Goal: Task Accomplishment & Management: Manage account settings

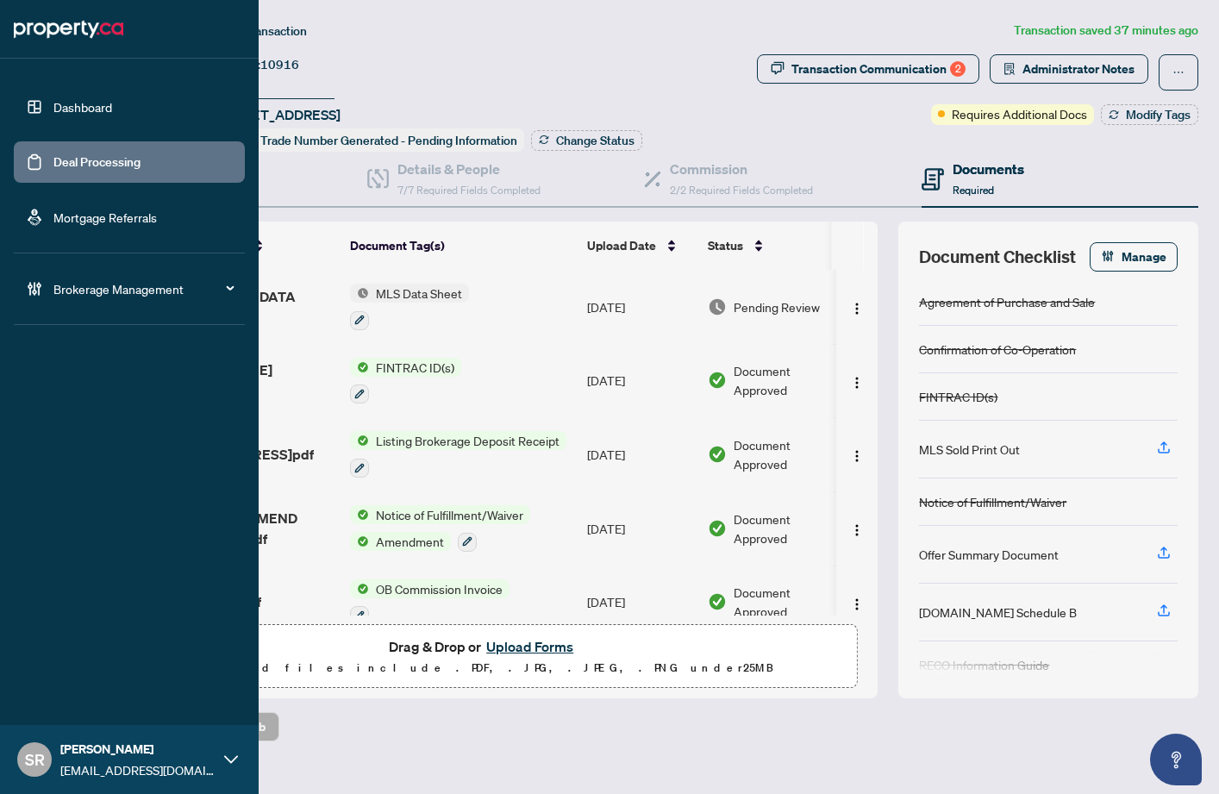
click at [72, 158] on link "Deal Processing" at bounding box center [96, 162] width 87 height 16
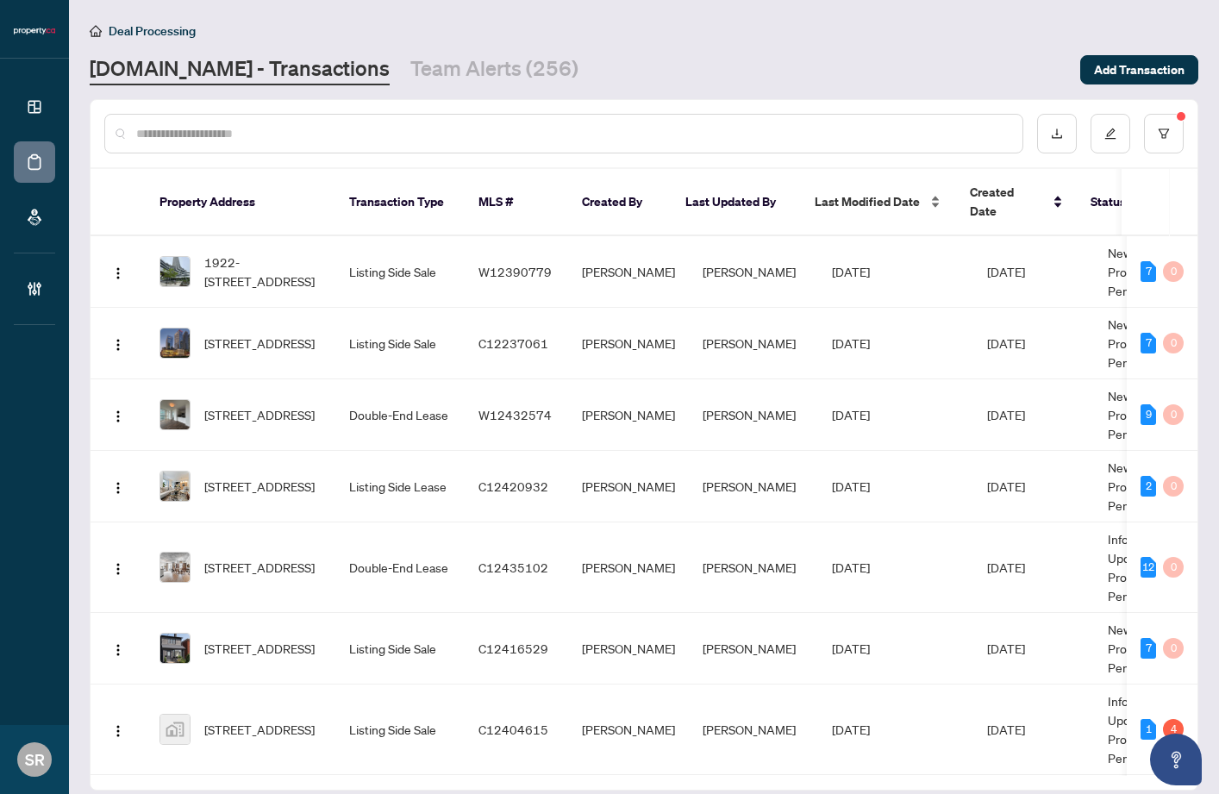
click at [873, 192] on span "Last Modified Date" at bounding box center [866, 201] width 105 height 19
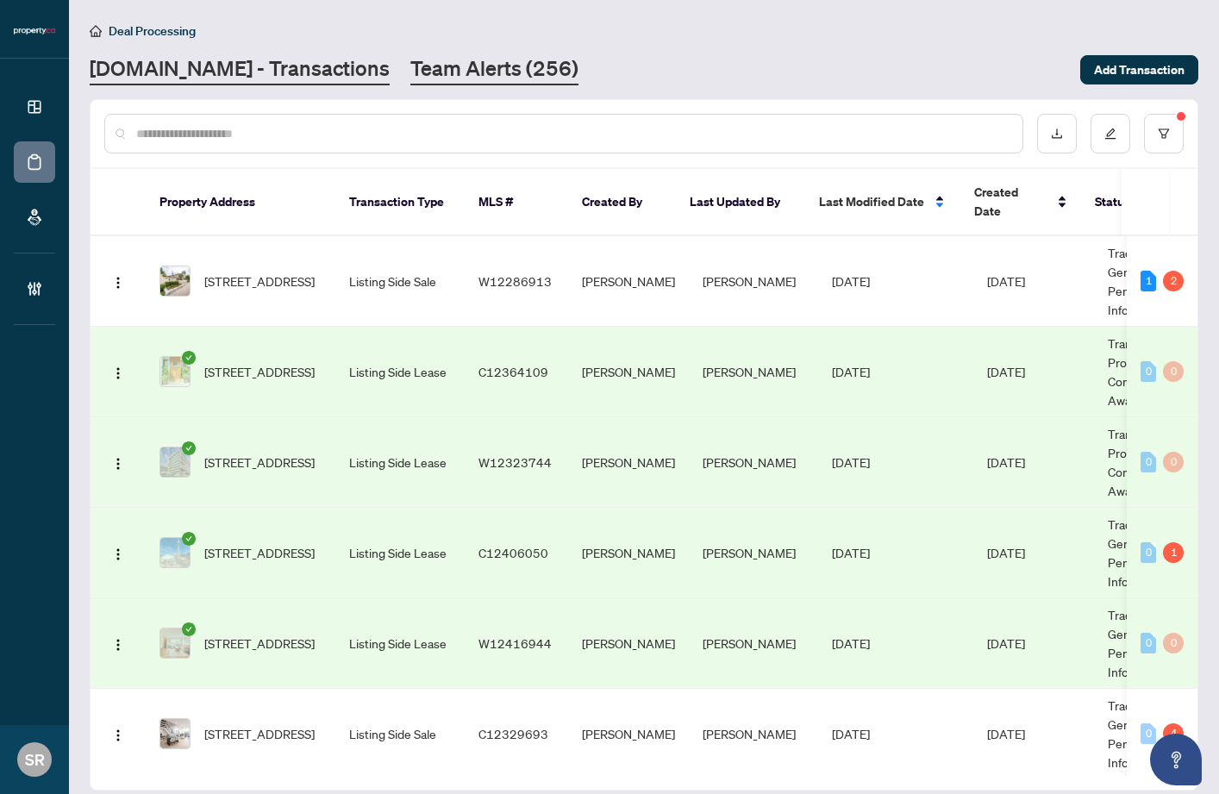
click at [410, 58] on link "Team Alerts (256)" at bounding box center [494, 69] width 168 height 31
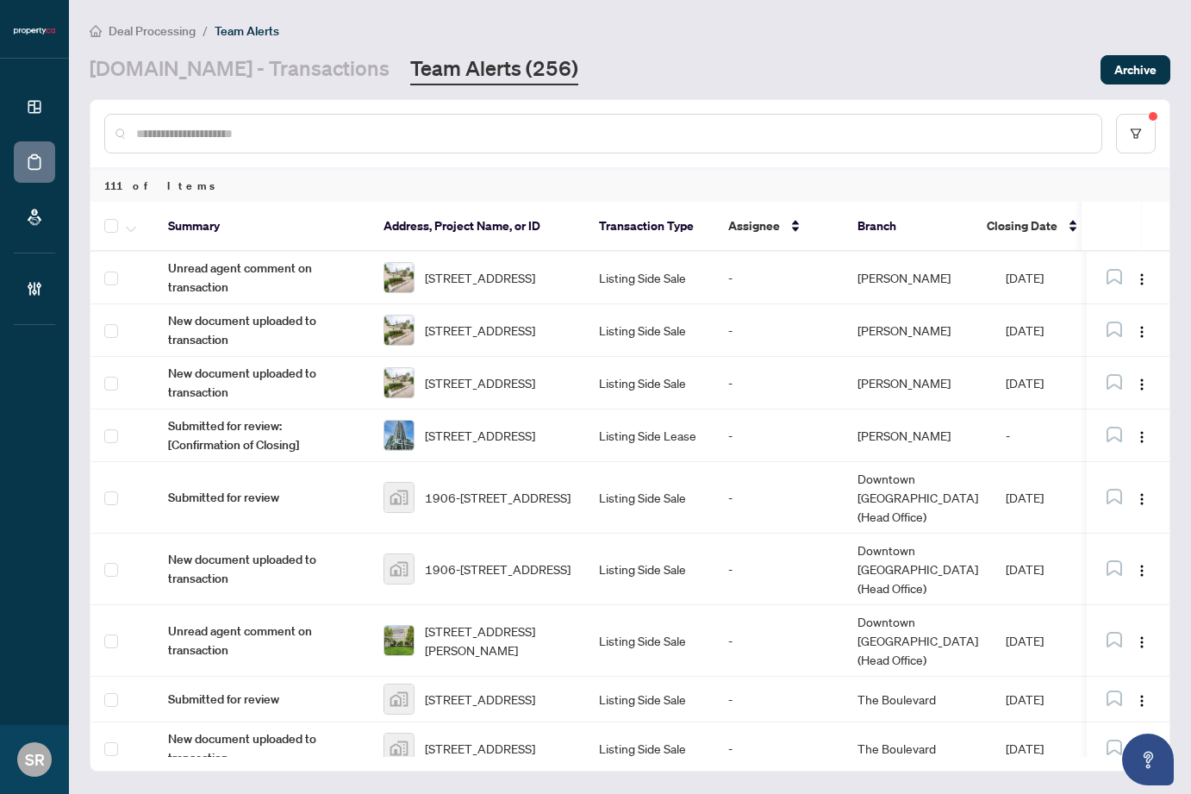
drag, startPoint x: 288, startPoint y: 95, endPoint x: 278, endPoint y: 85, distance: 14.0
click at [288, 95] on main "Deal Processing / Team Alerts [DOMAIN_NAME] - Transactions Team Alerts (256) Ar…" at bounding box center [630, 397] width 1122 height 794
click at [277, 84] on link "[DOMAIN_NAME] - Transactions" at bounding box center [240, 69] width 300 height 31
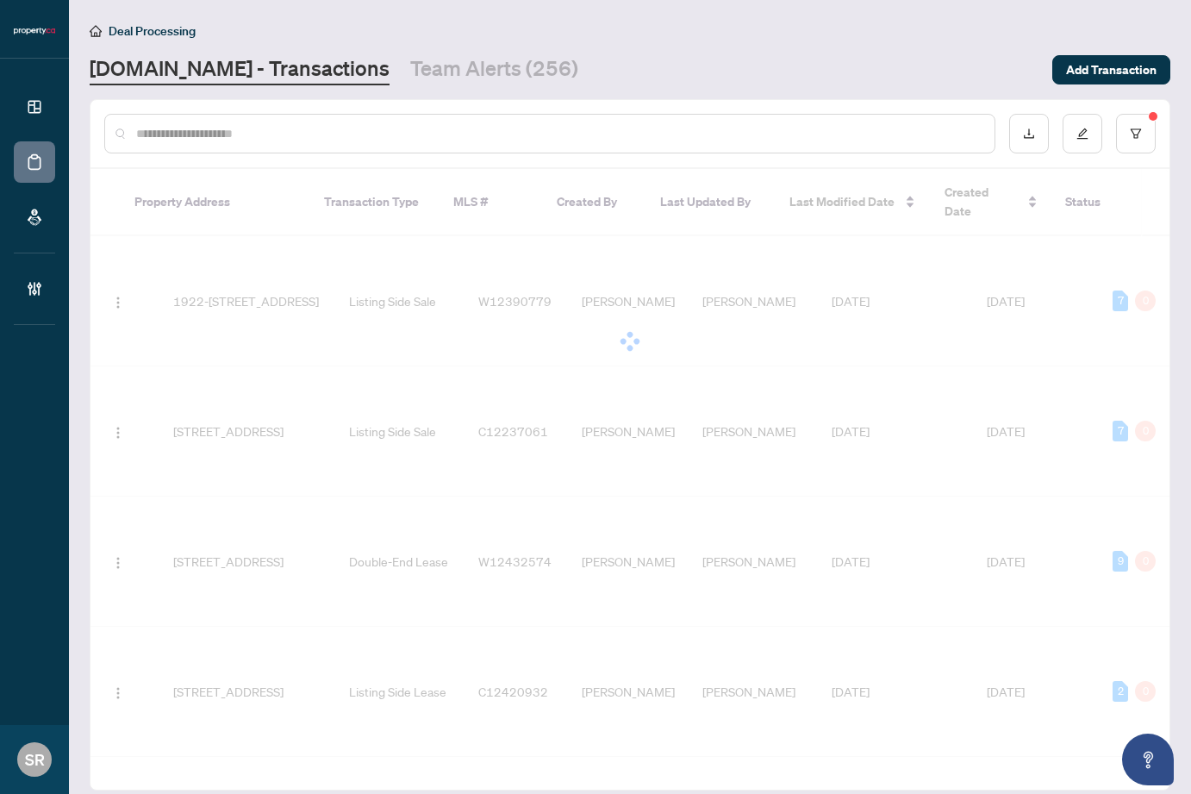
click at [303, 129] on input "text" at bounding box center [558, 133] width 845 height 19
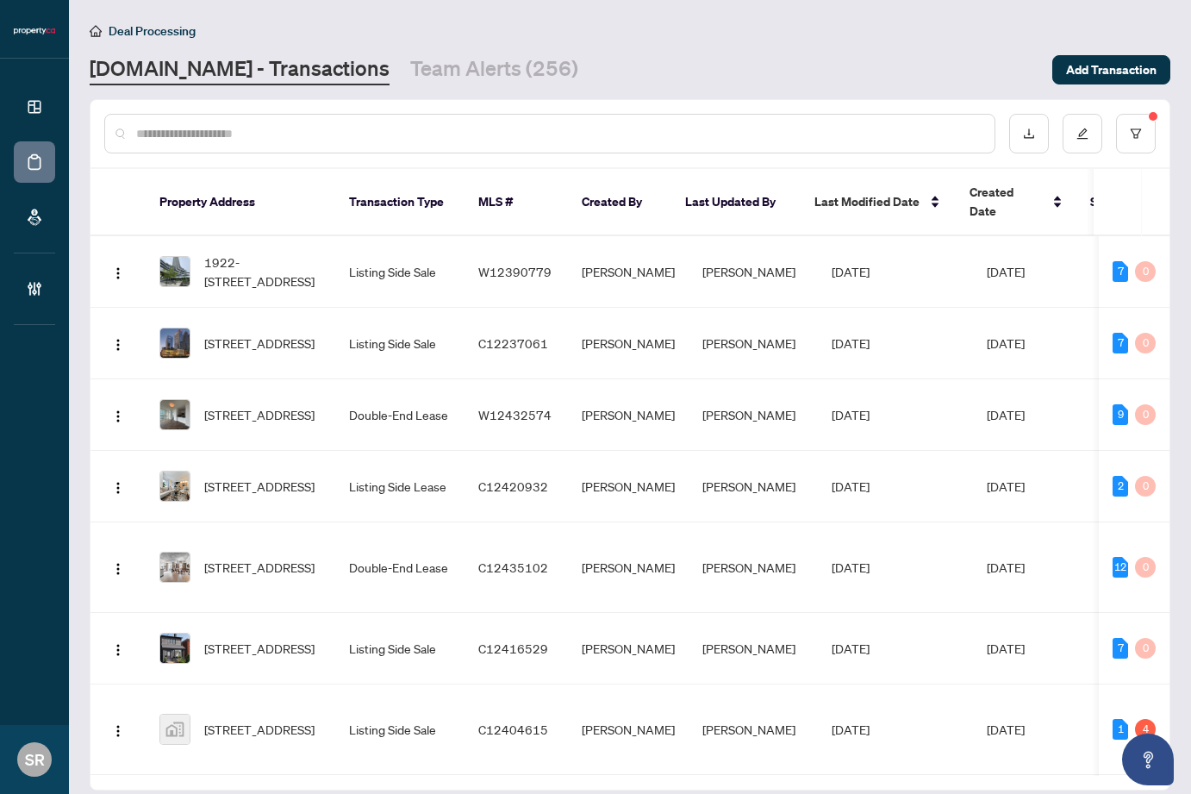
paste input "**********"
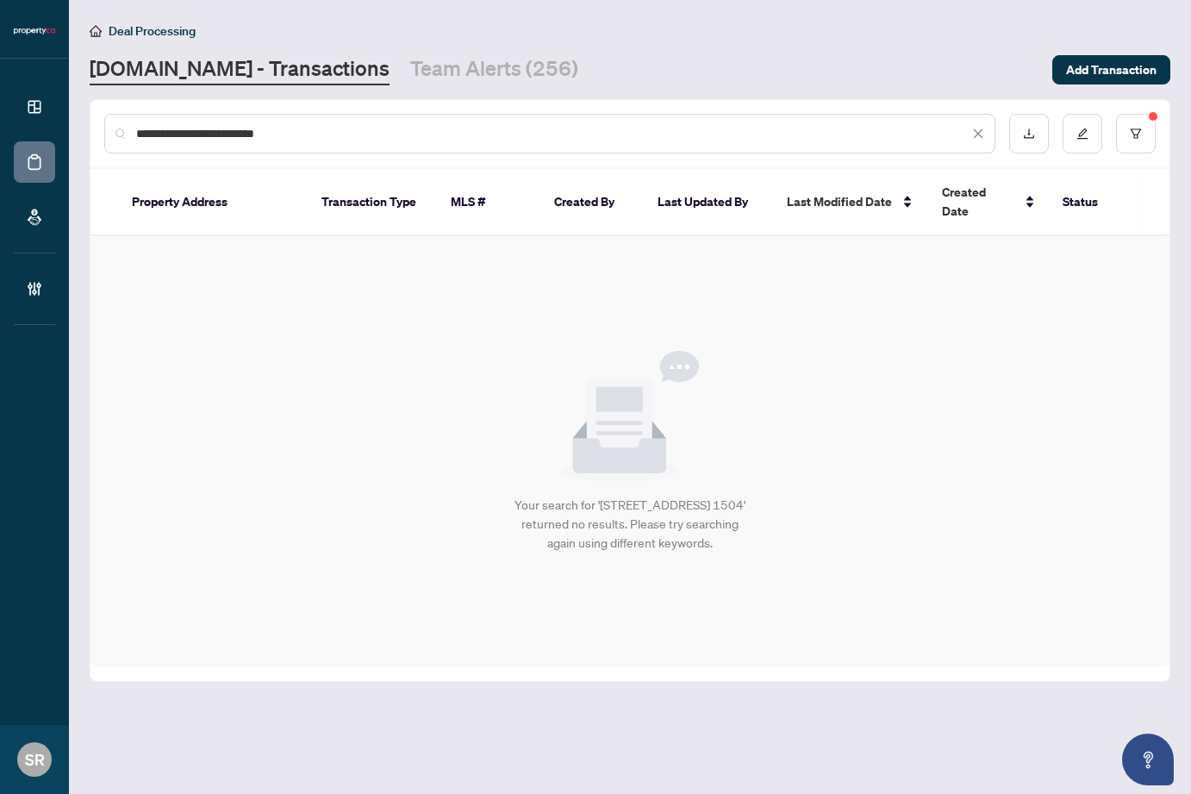
type input "**********"
click at [977, 132] on icon "close" at bounding box center [978, 133] width 9 height 9
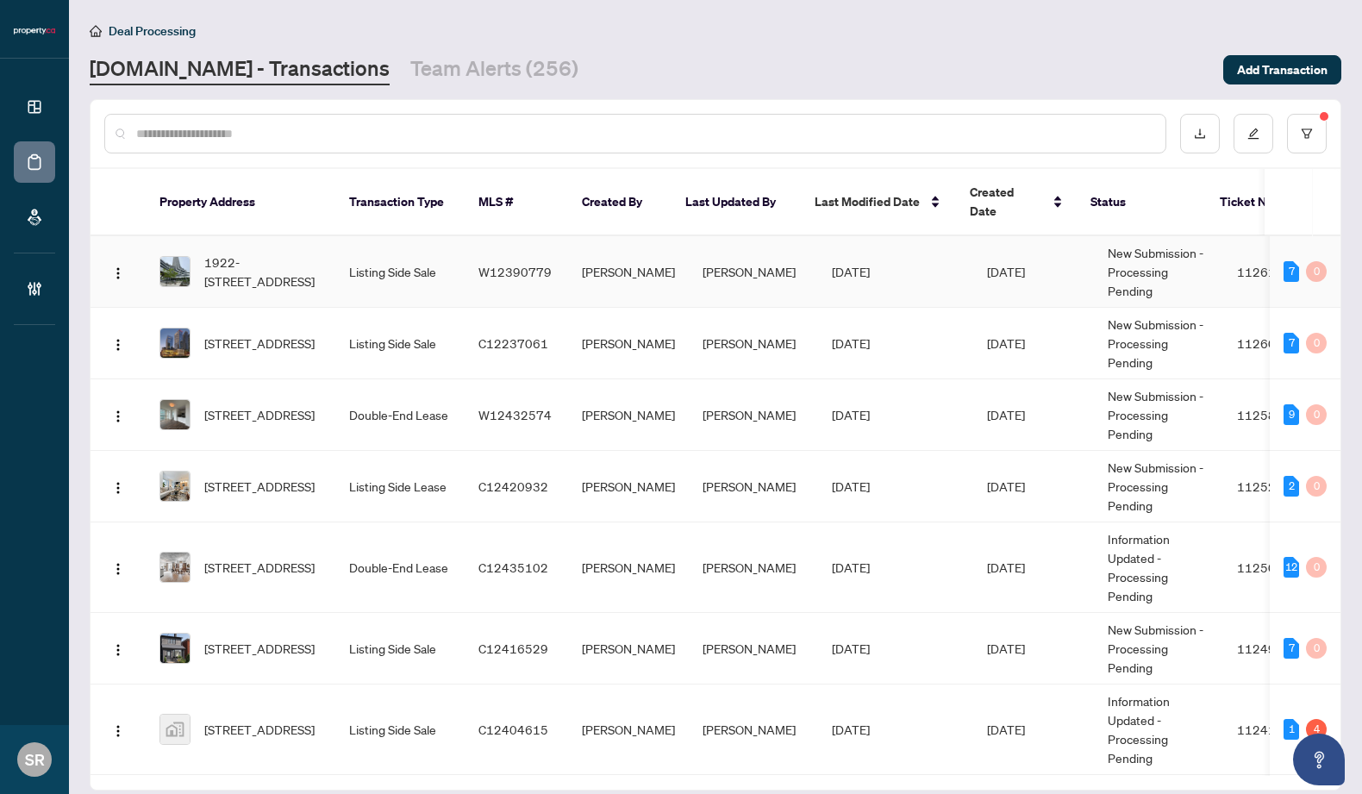
click at [1140, 265] on td "New Submission - Processing Pending" at bounding box center [1158, 272] width 129 height 72
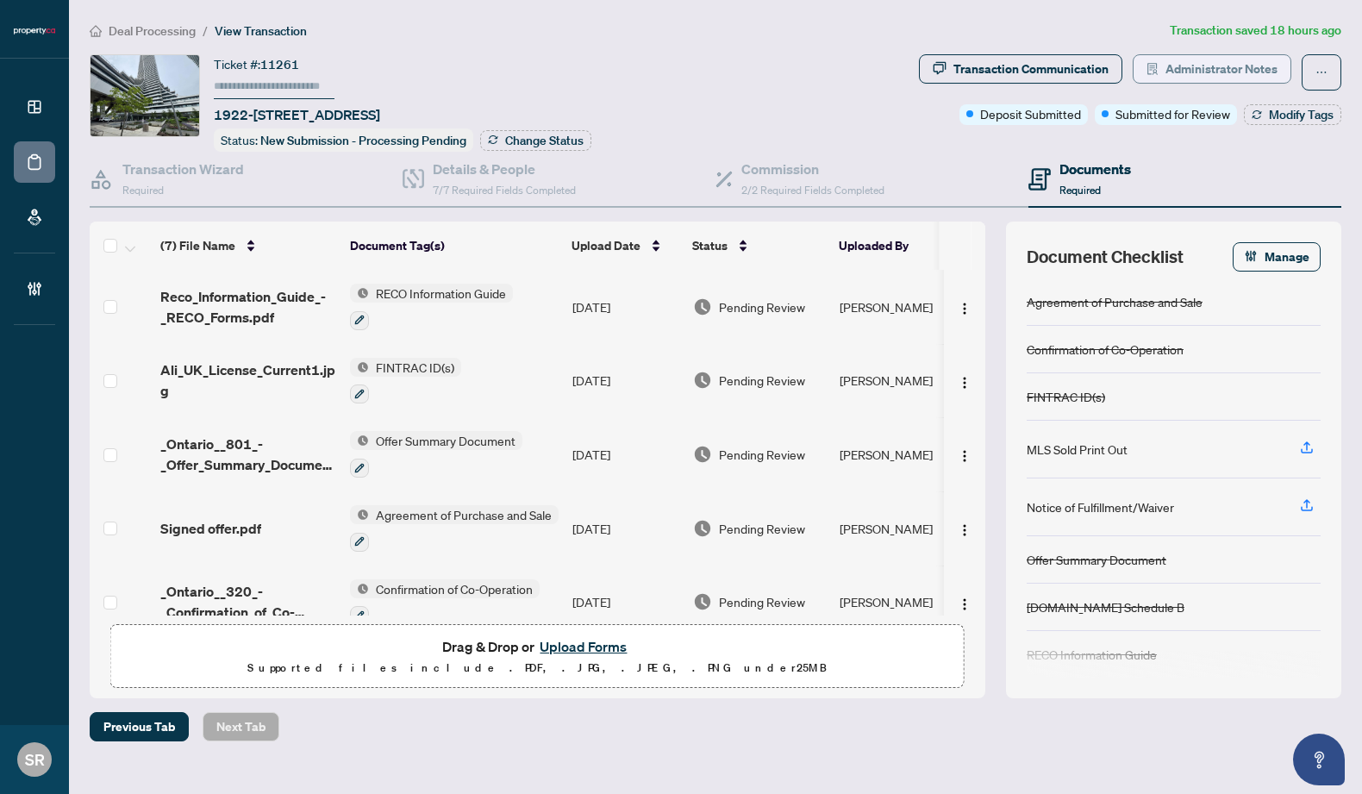
click at [1218, 65] on span "Administrator Notes" at bounding box center [1221, 69] width 112 height 28
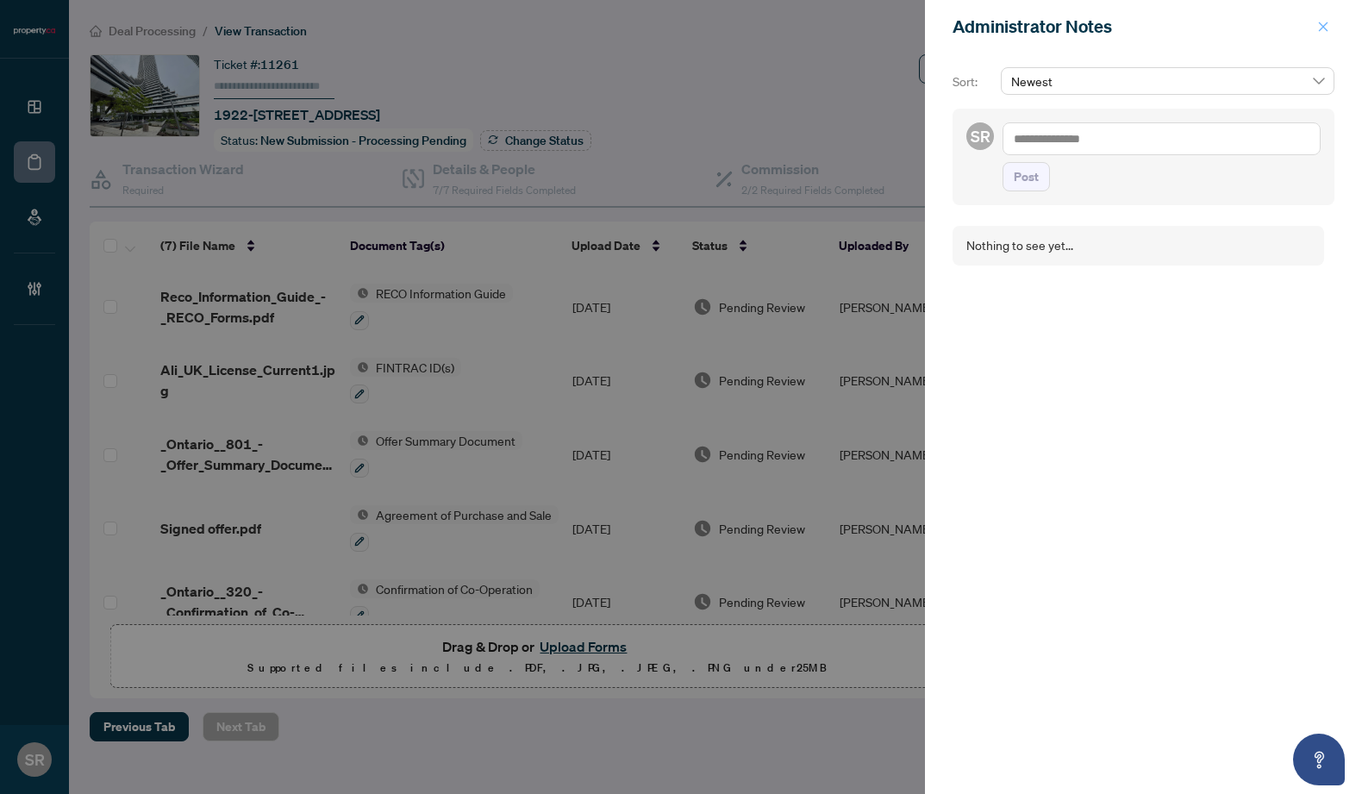
click at [1218, 18] on span "button" at bounding box center [1323, 27] width 12 height 28
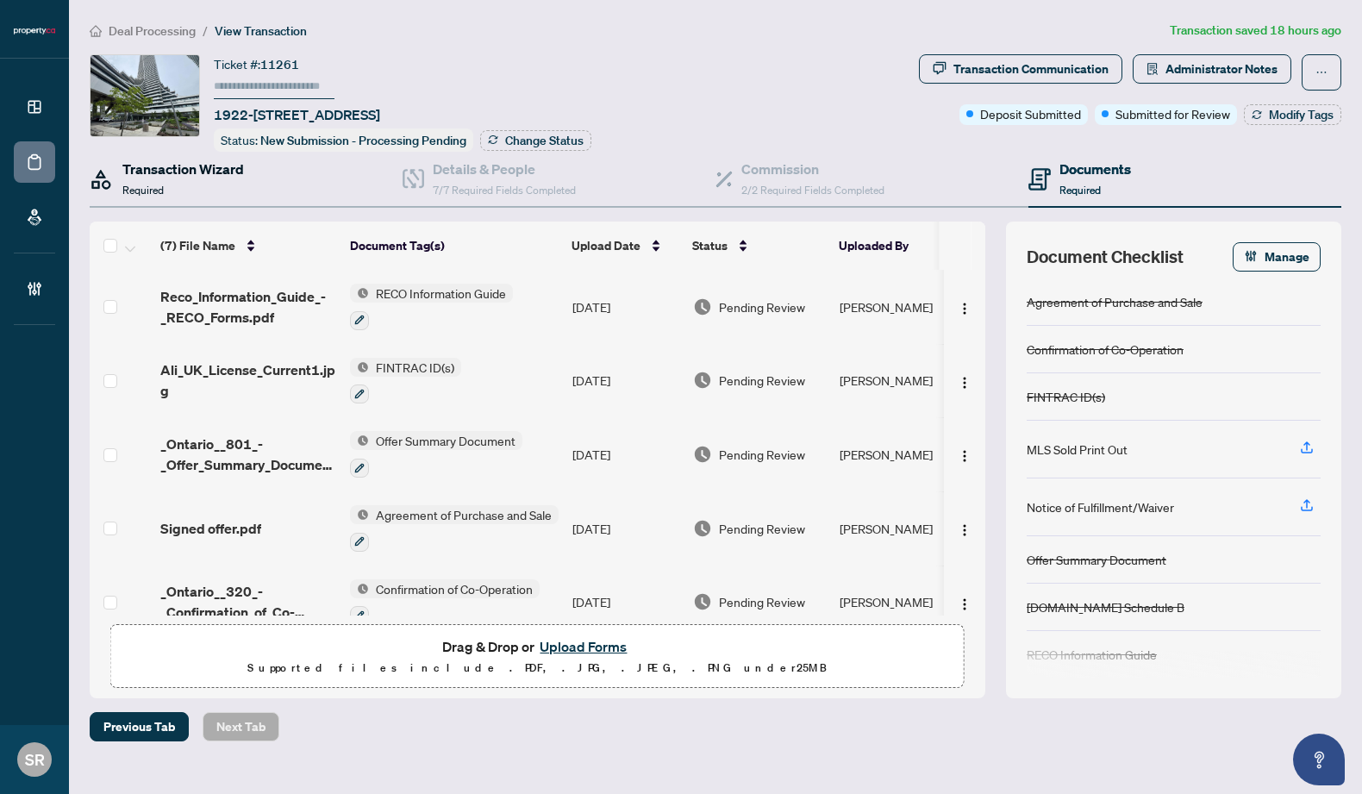
click at [184, 165] on h4 "Transaction Wizard" at bounding box center [183, 169] width 122 height 21
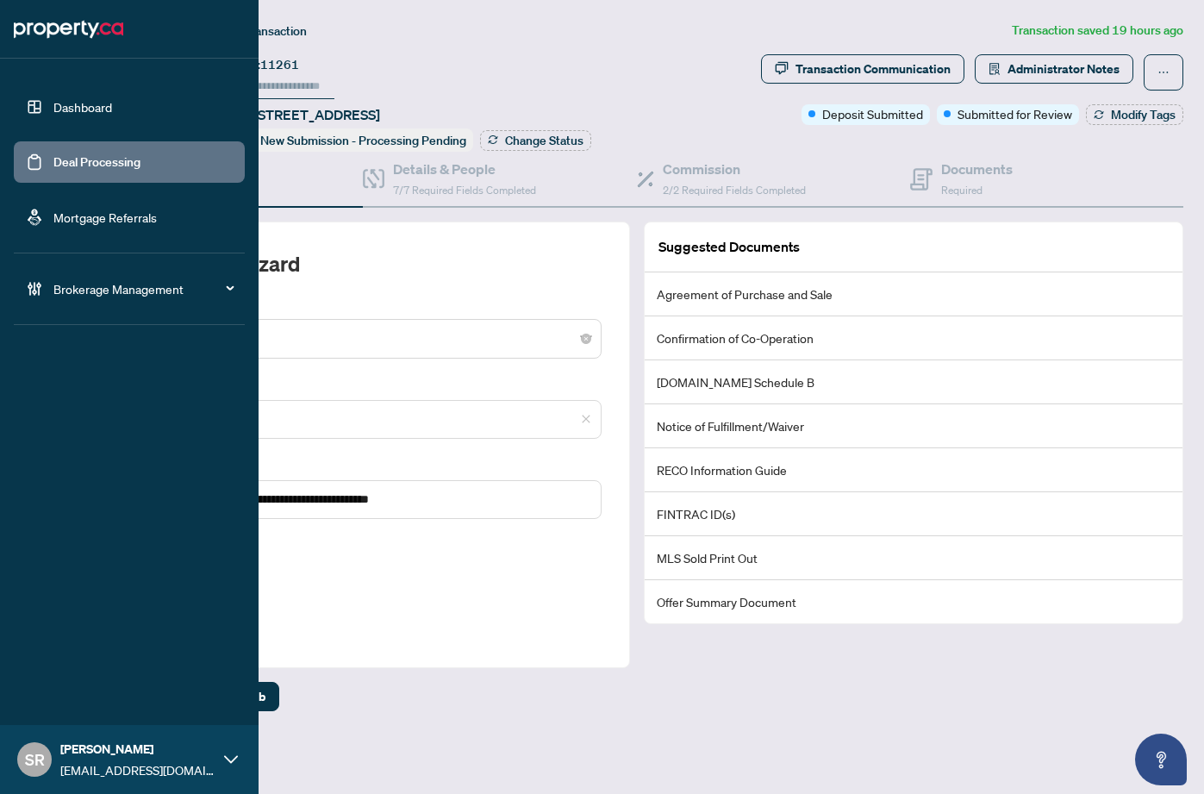
click at [89, 101] on link "Dashboard" at bounding box center [82, 107] width 59 height 16
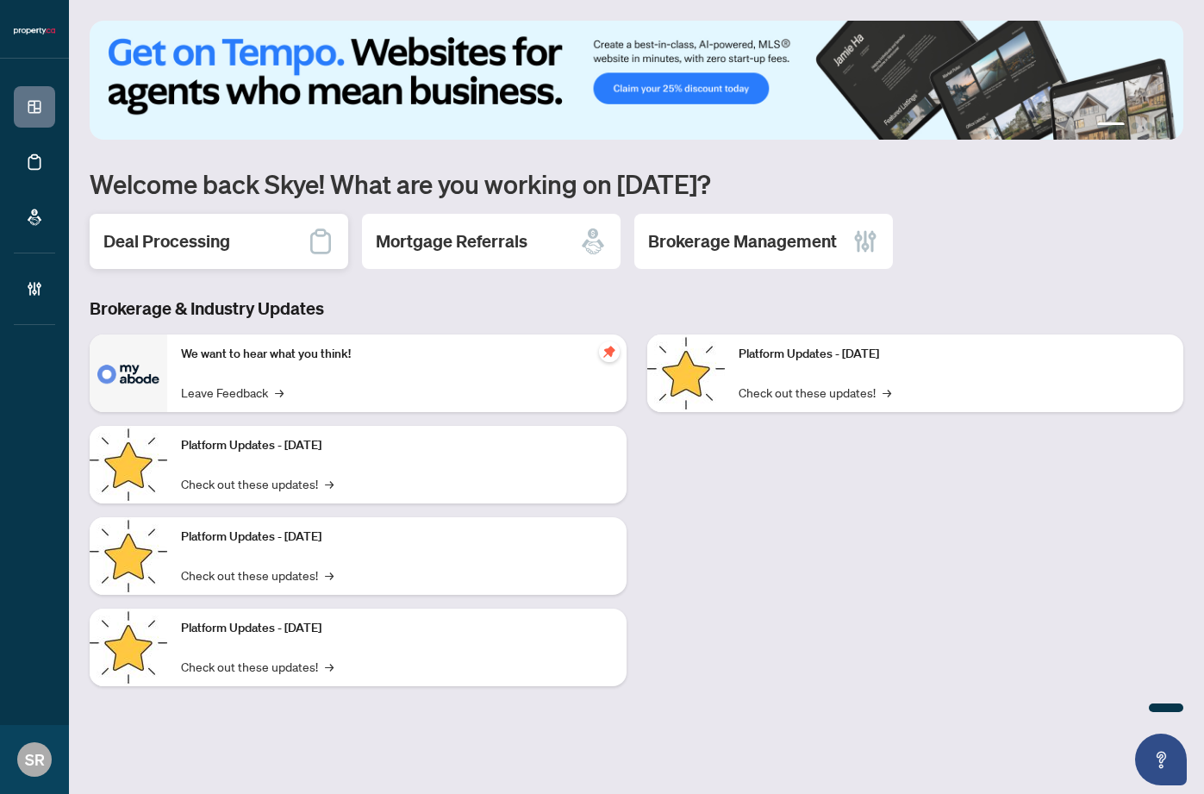
click at [245, 260] on div "Deal Processing" at bounding box center [219, 241] width 259 height 55
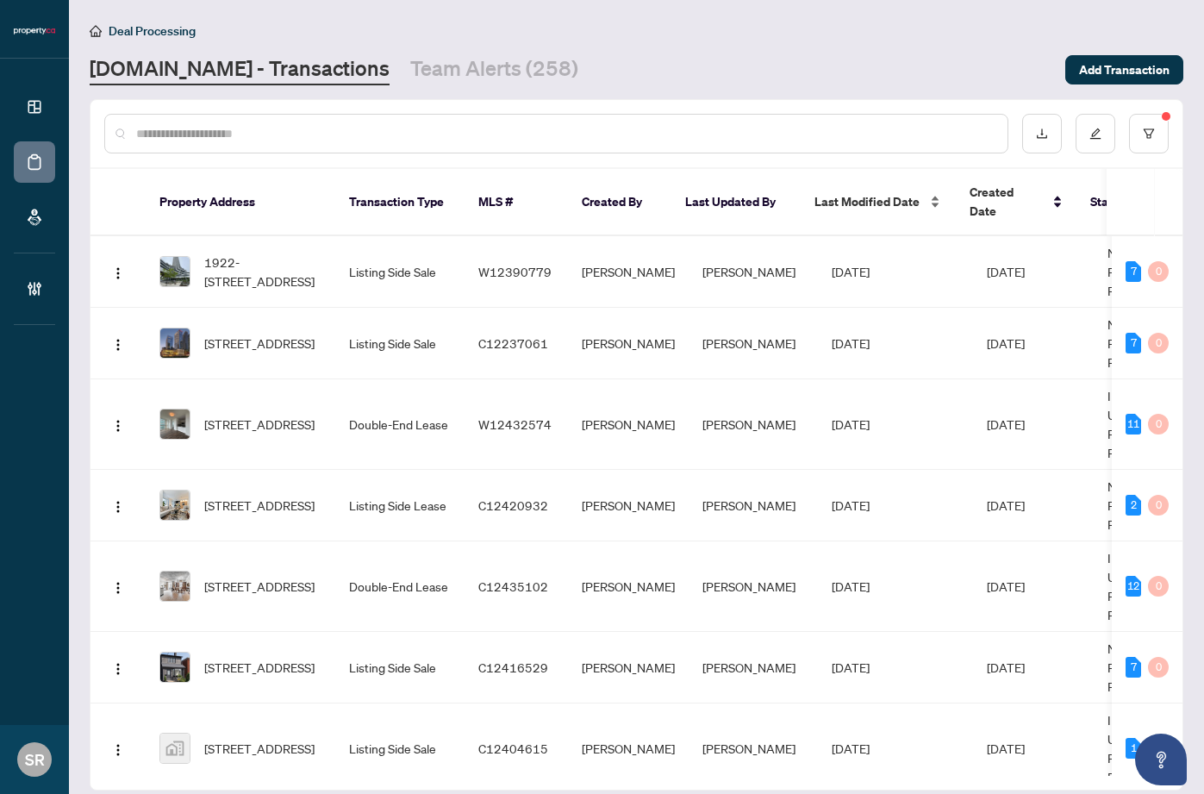
click at [897, 192] on span "Last Modified Date" at bounding box center [866, 201] width 105 height 19
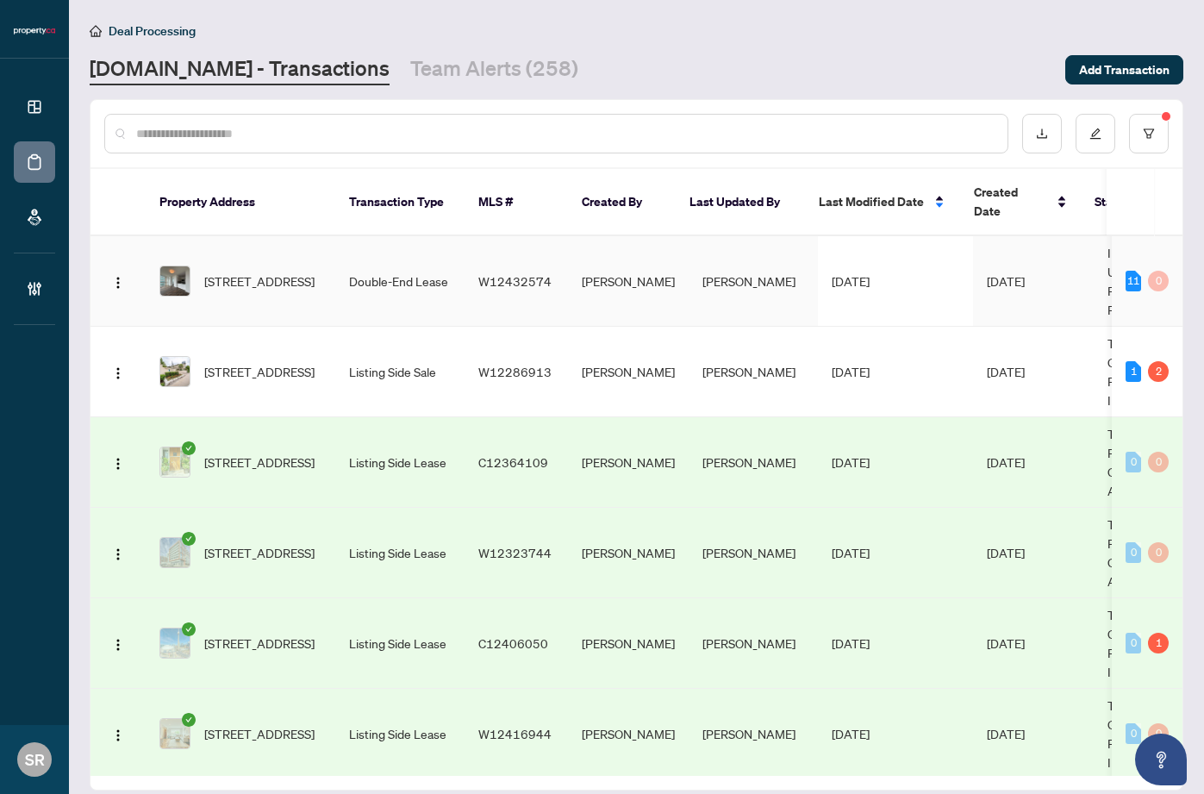
click at [885, 282] on td "[DATE]" at bounding box center [895, 281] width 155 height 90
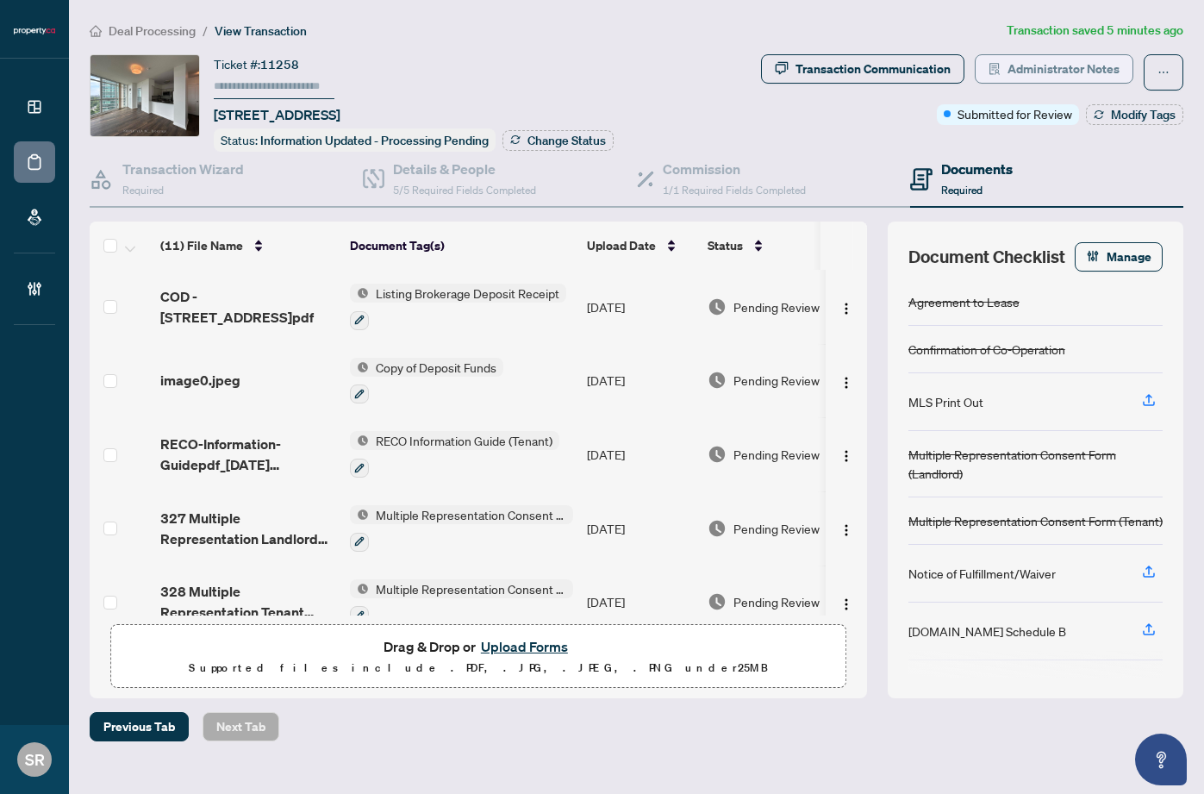
click at [1028, 75] on span "Administrator Notes" at bounding box center [1064, 69] width 112 height 28
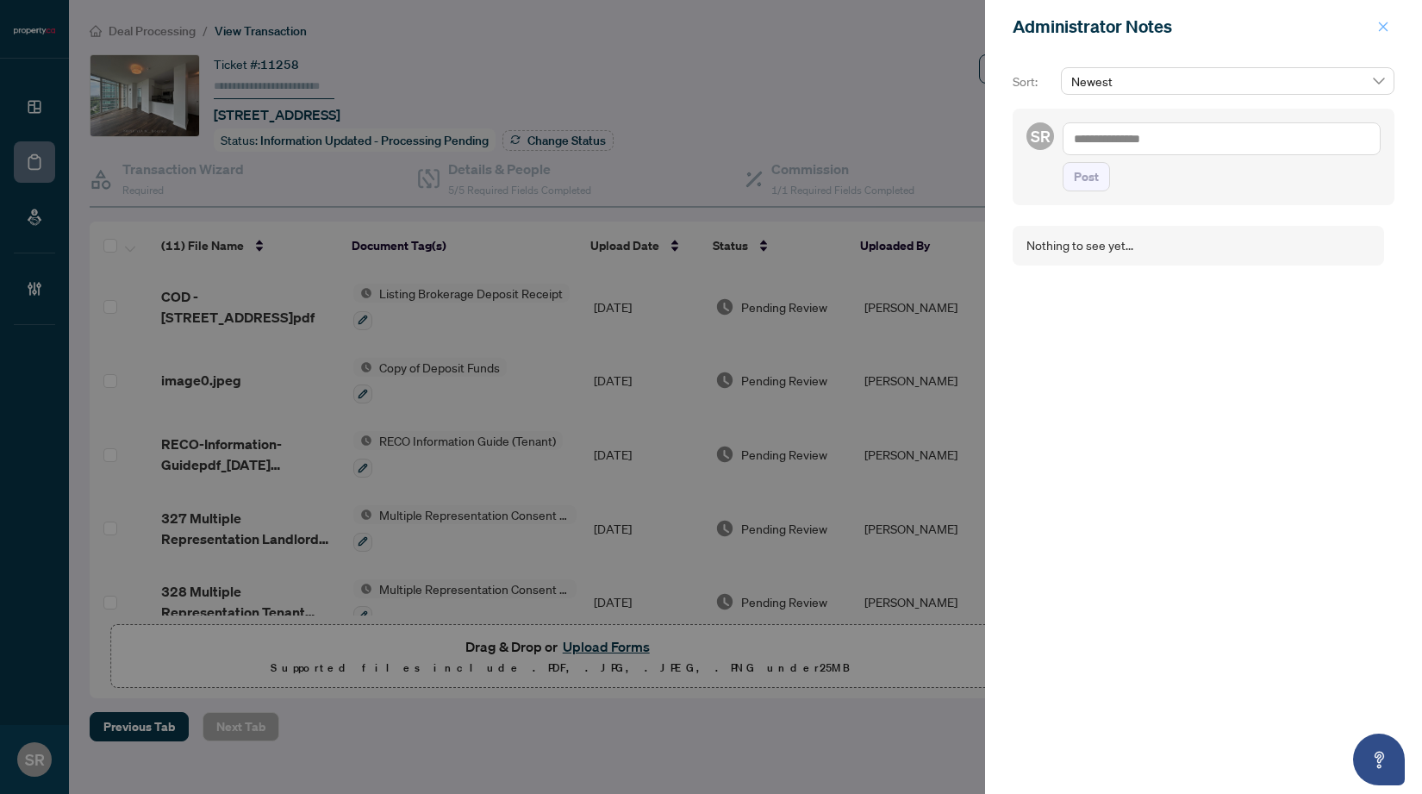
click at [1218, 27] on icon "close" at bounding box center [1383, 27] width 12 height 12
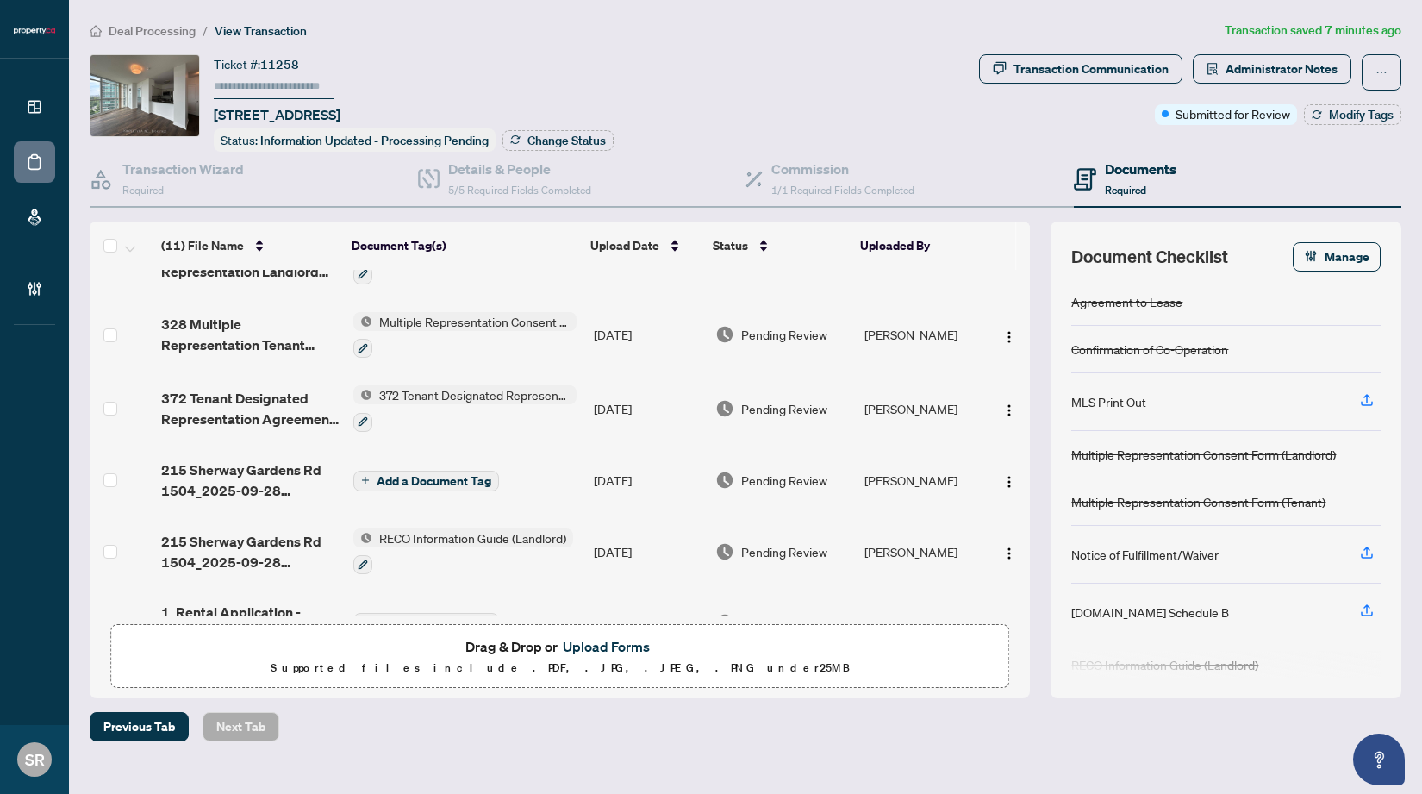
scroll to position [359, 0]
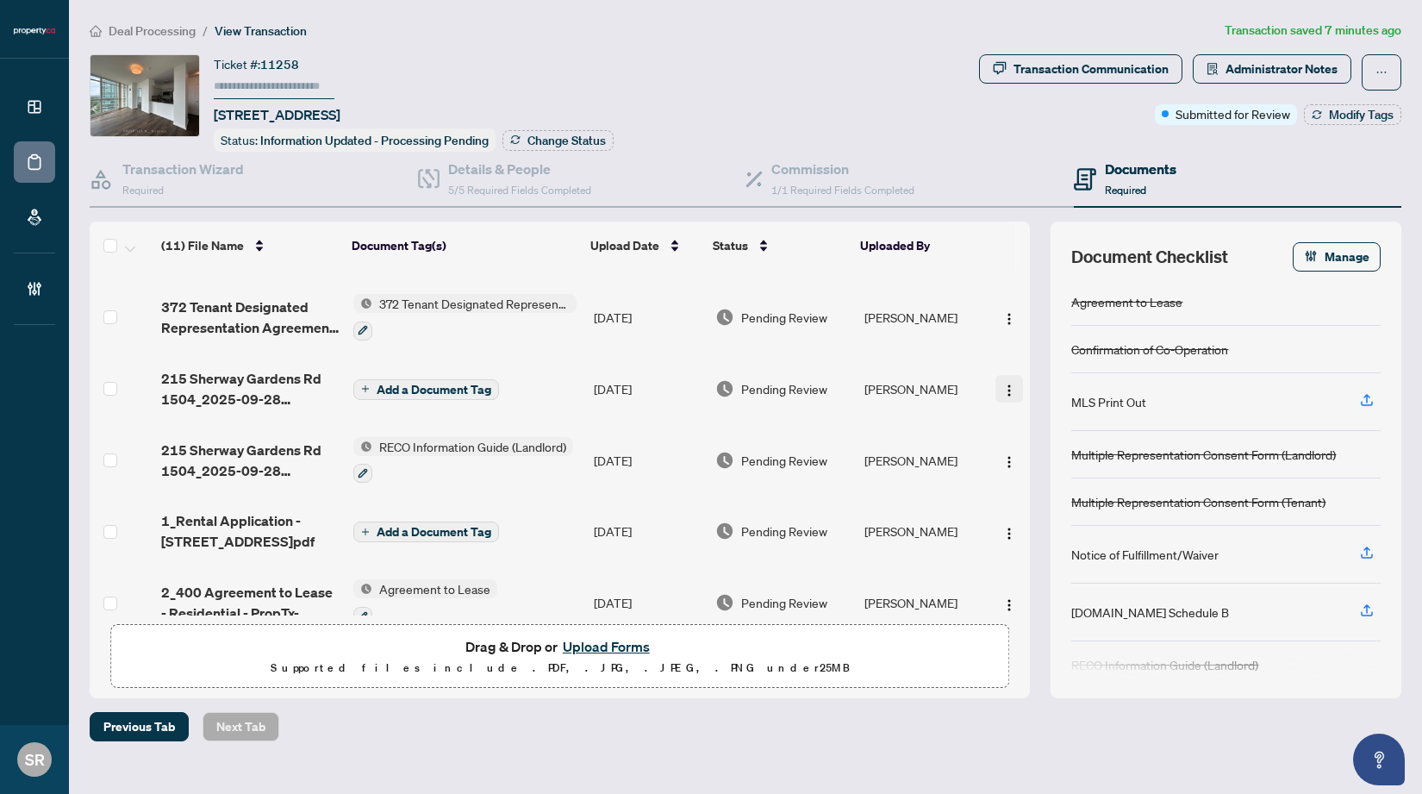
click at [1002, 384] on img "button" at bounding box center [1009, 391] width 14 height 14
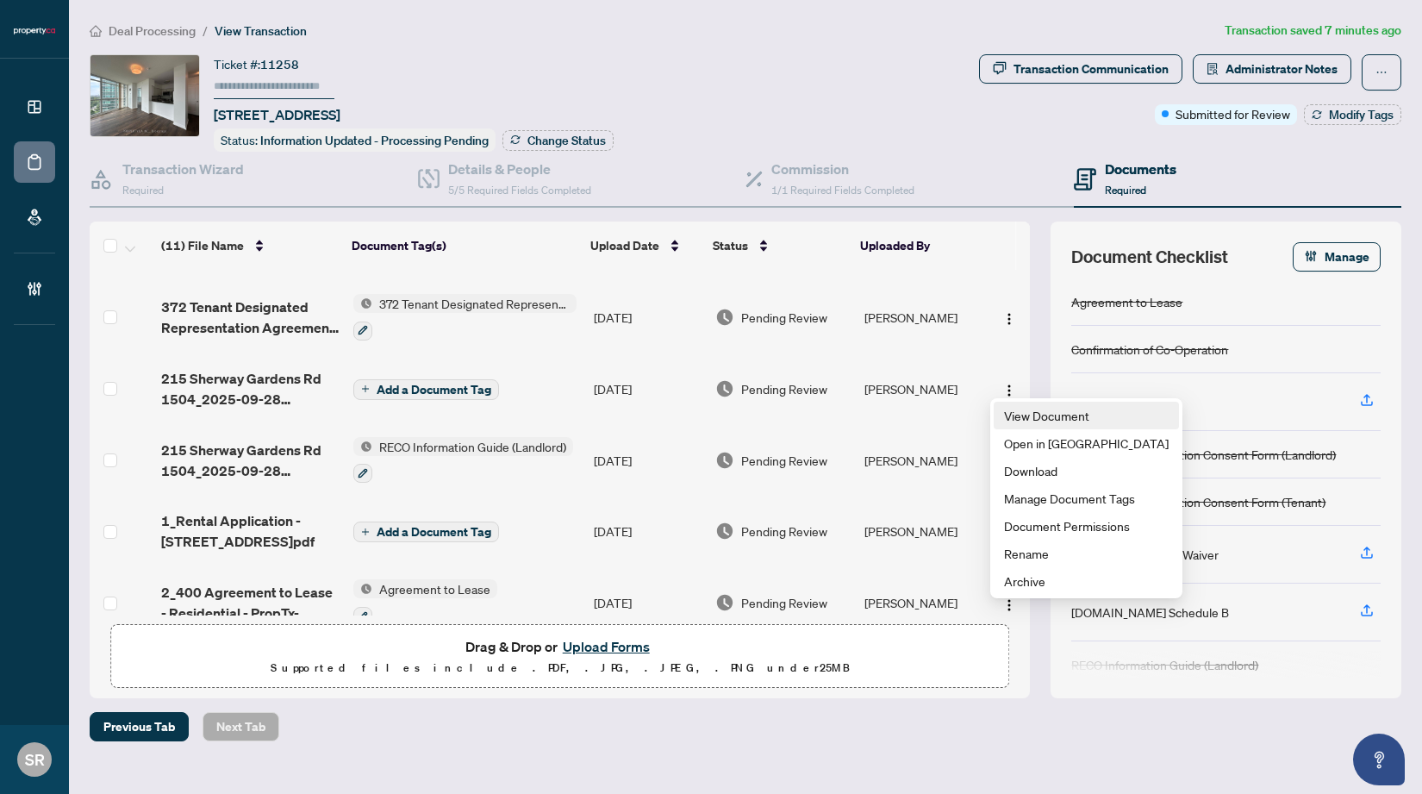
click at [1025, 415] on span "View Document" at bounding box center [1086, 415] width 165 height 19
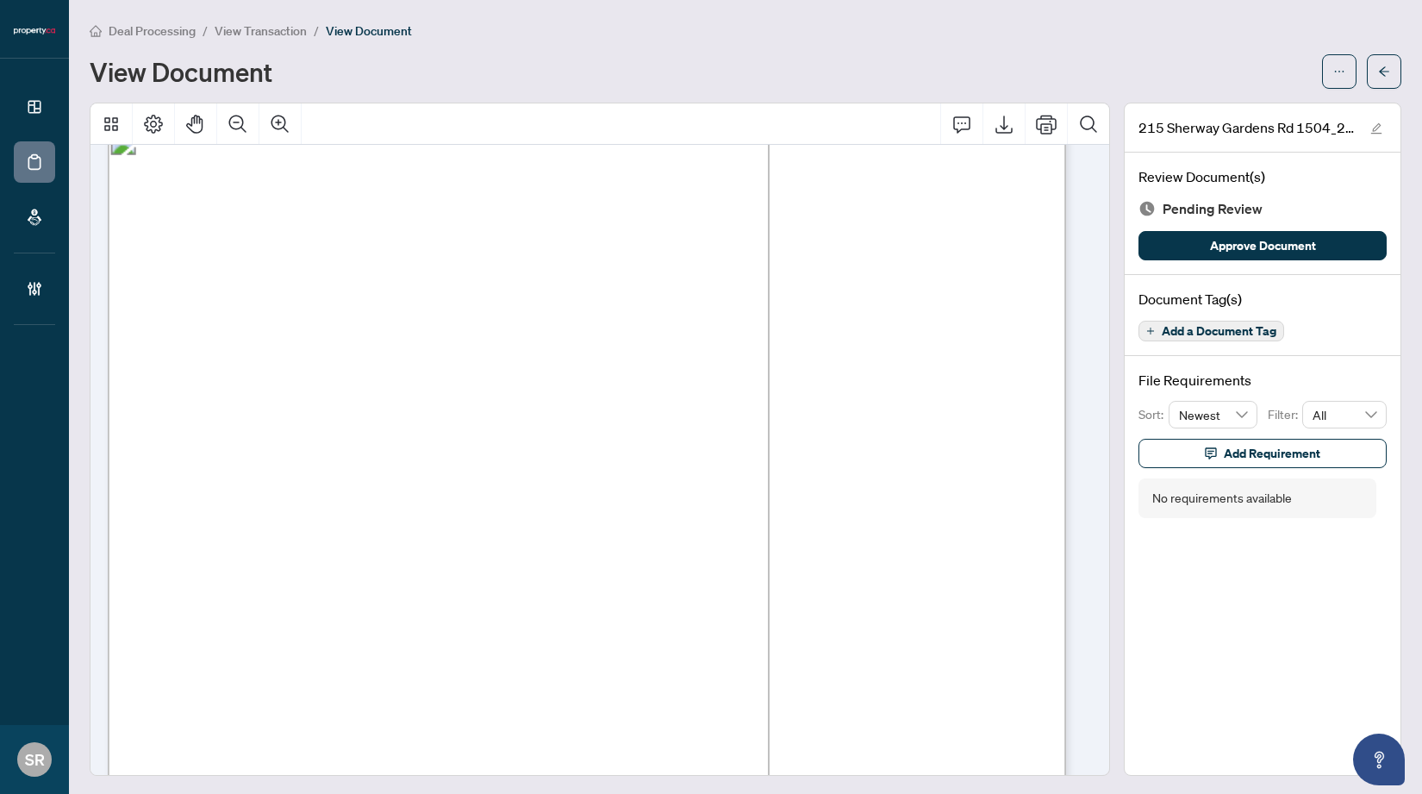
scroll to position [15579, 0]
click at [1218, 72] on button "button" at bounding box center [1384, 71] width 34 height 34
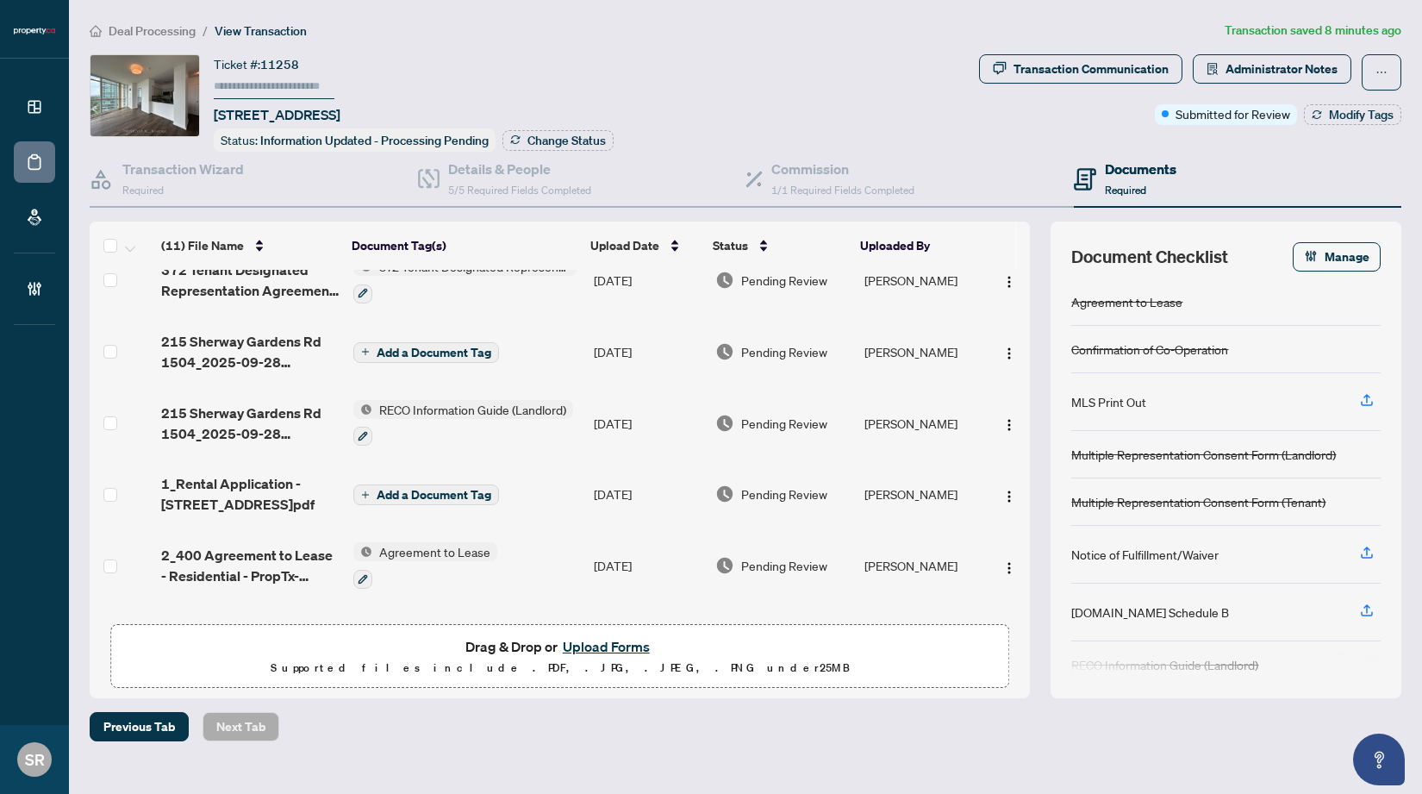
scroll to position [456, 0]
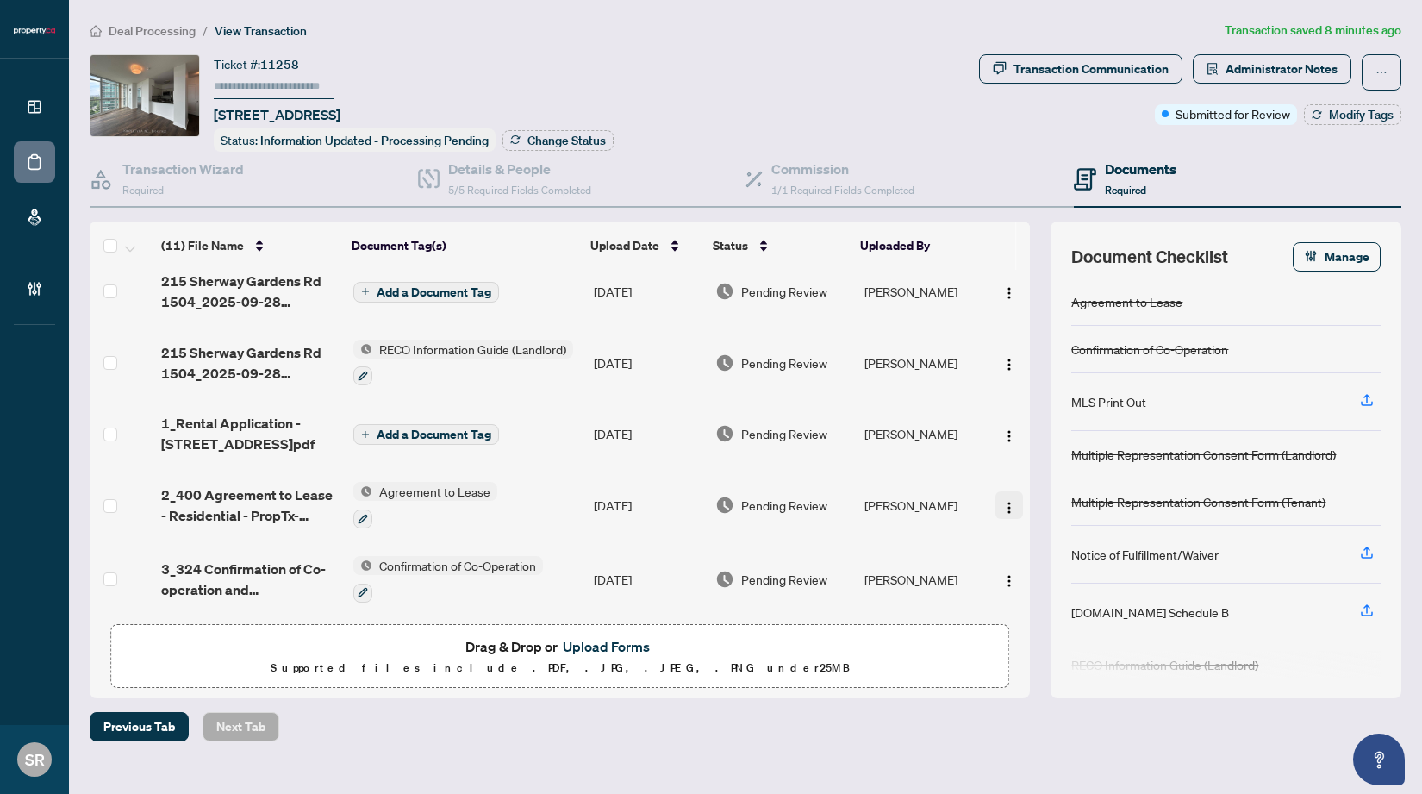
click at [995, 494] on button "button" at bounding box center [1009, 505] width 28 height 28
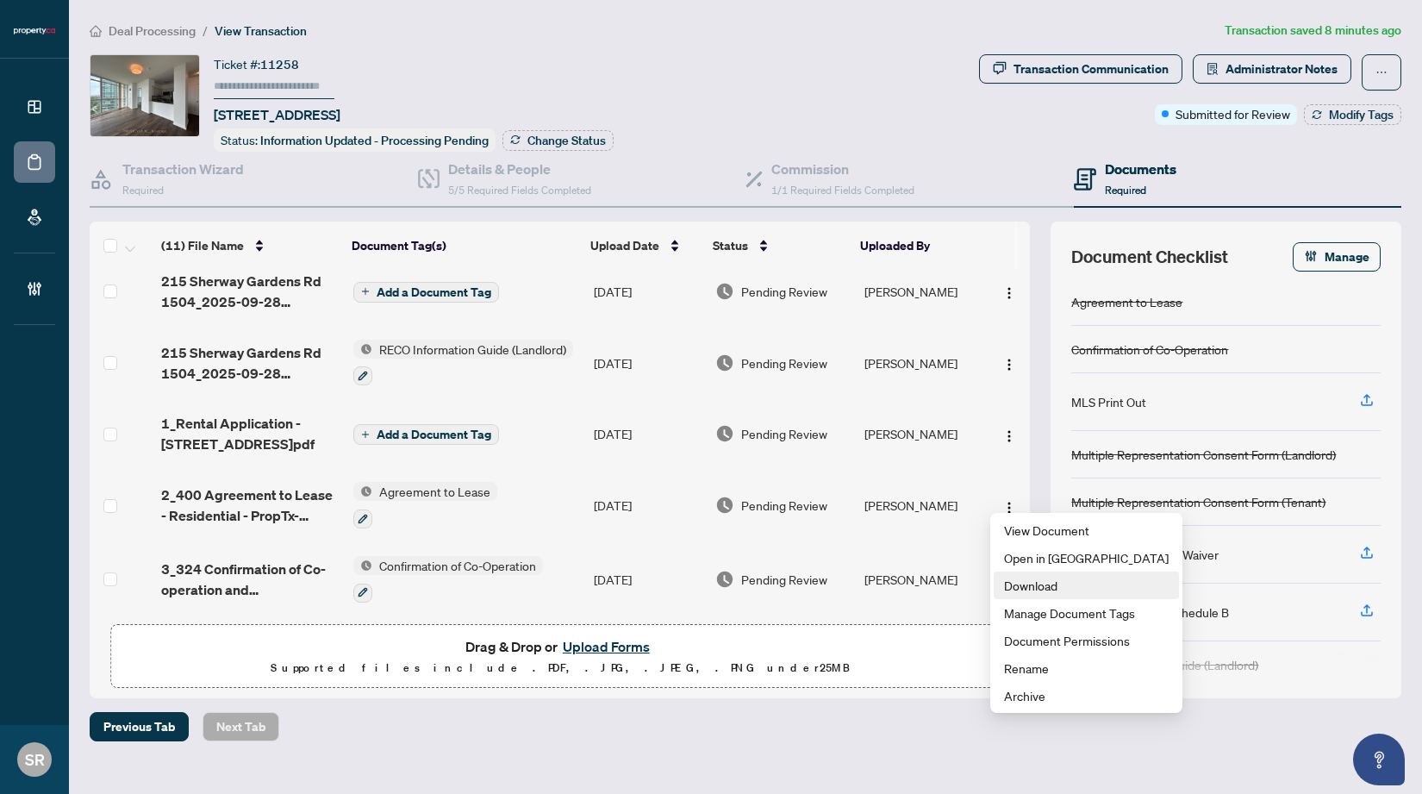
click at [1047, 583] on span "Download" at bounding box center [1086, 585] width 165 height 19
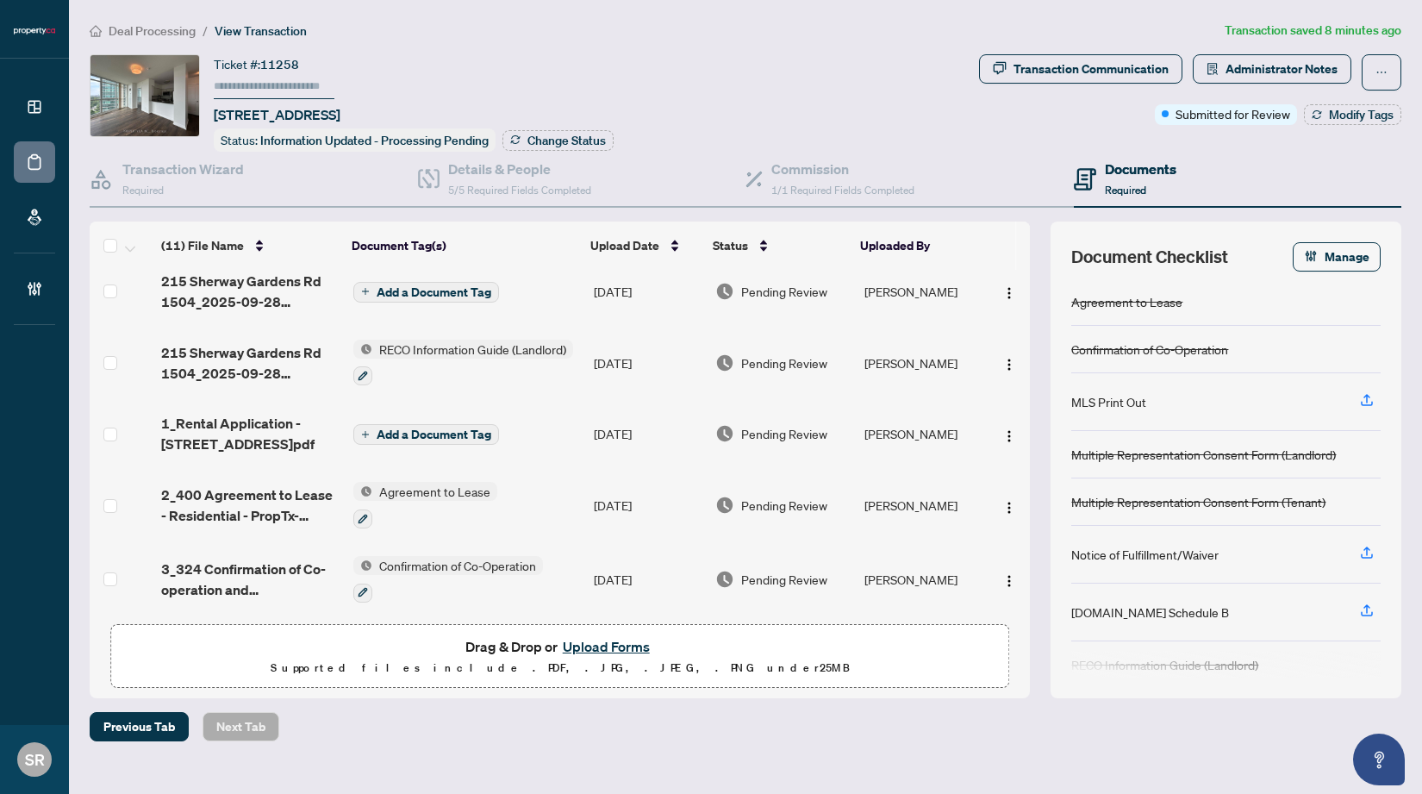
click at [1218, 159] on div "Documents Required" at bounding box center [1238, 180] width 328 height 56
click at [203, 172] on h4 "Transaction Wizard" at bounding box center [183, 169] width 122 height 21
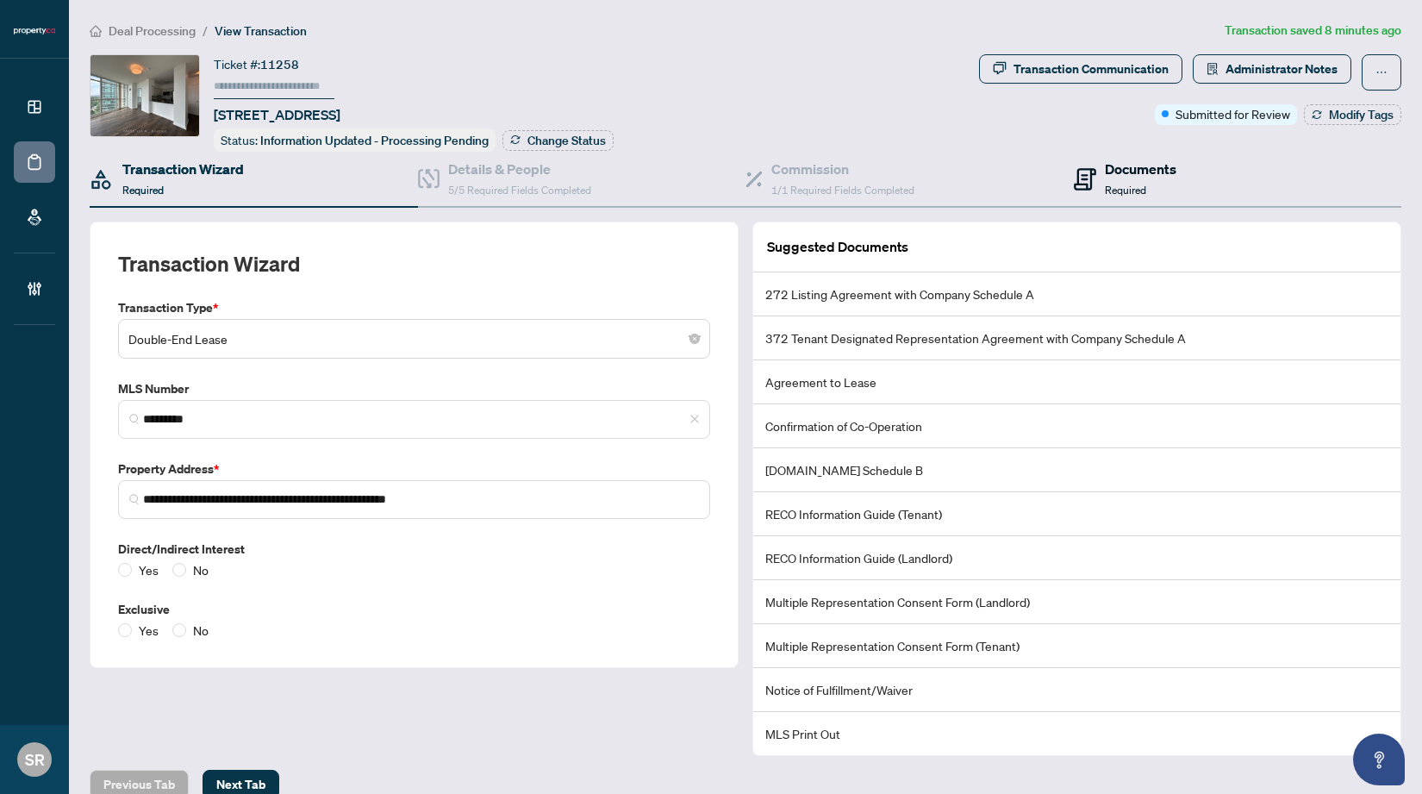
click at [1122, 178] on div "Documents Required" at bounding box center [1141, 179] width 72 height 41
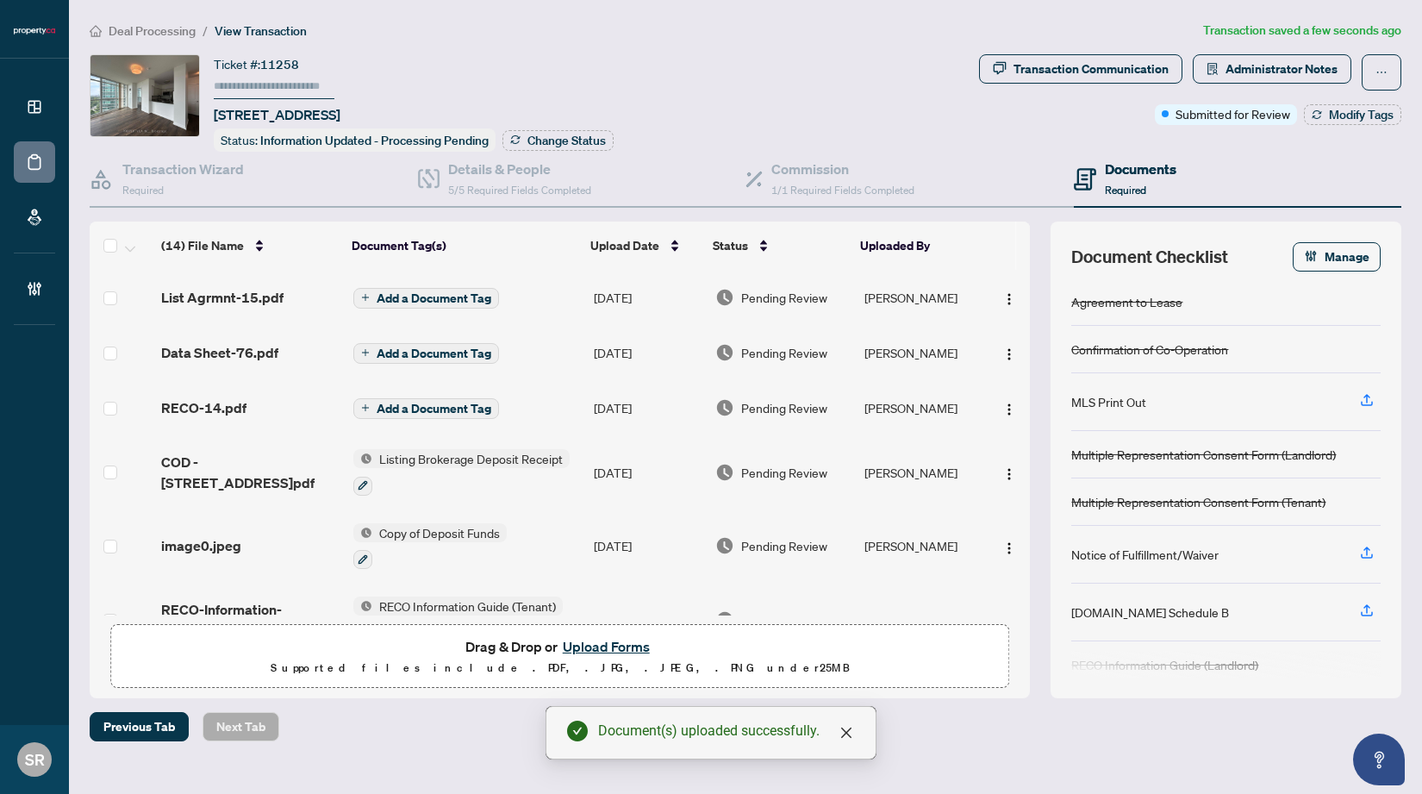
click at [448, 296] on span "Add a Document Tag" at bounding box center [434, 298] width 115 height 12
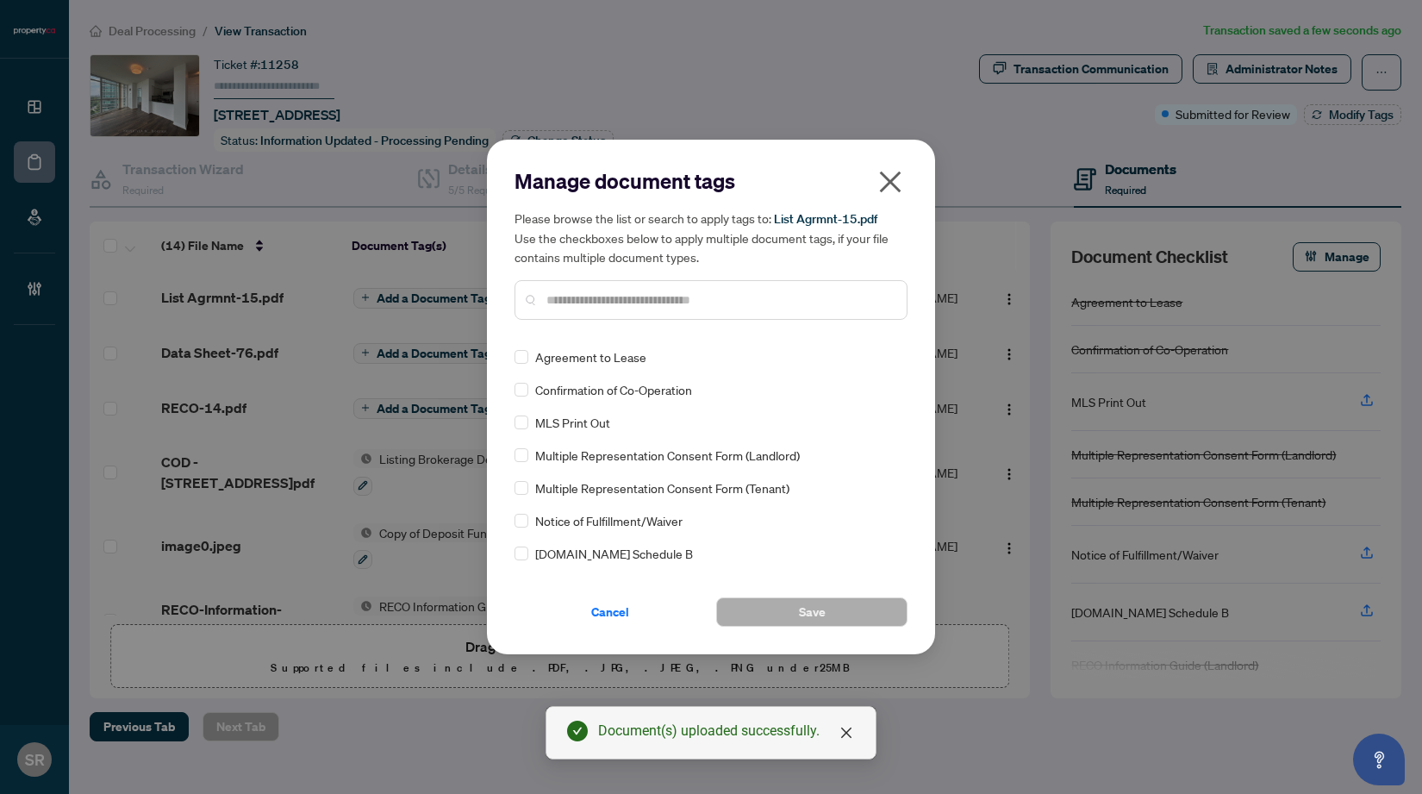
click at [628, 299] on input "text" at bounding box center [719, 299] width 346 height 19
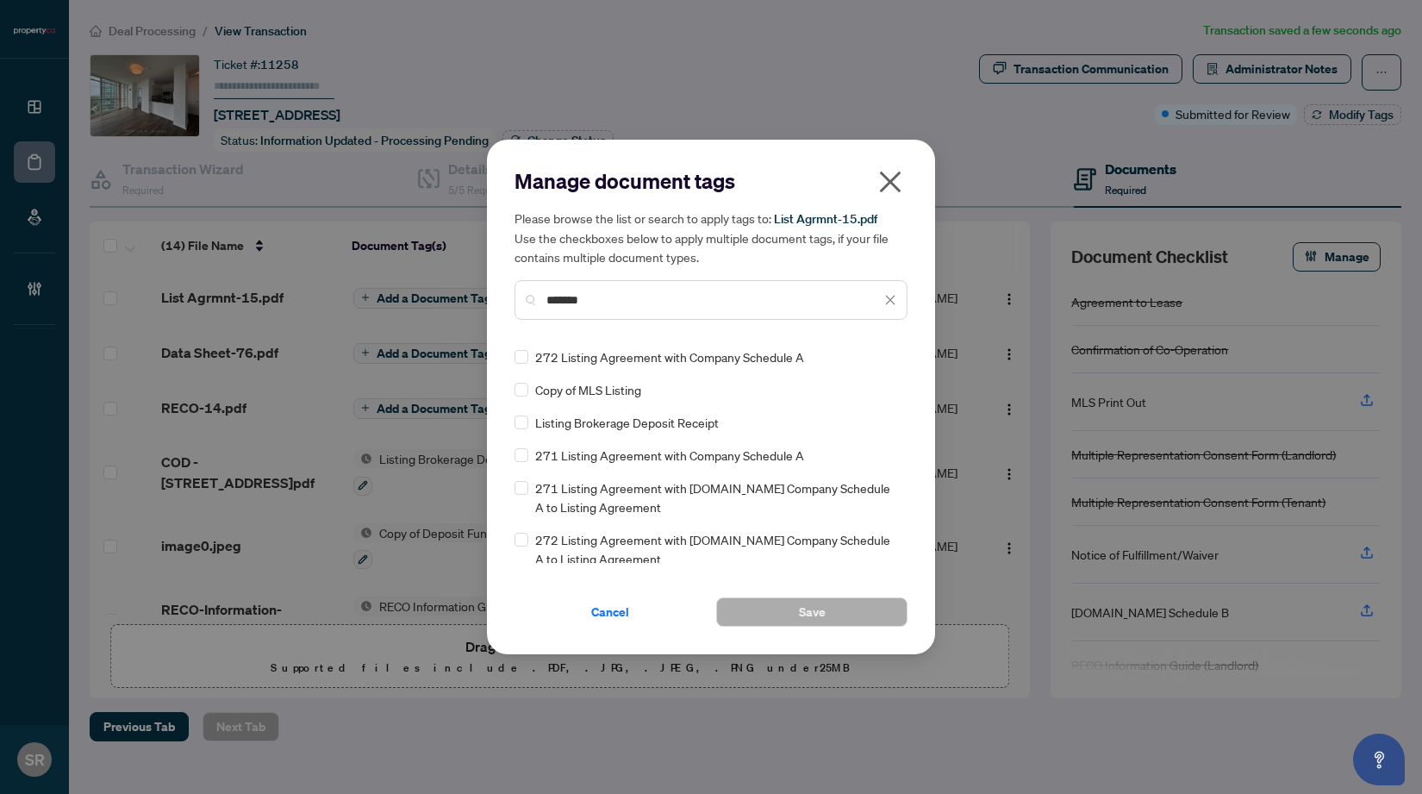
type input "*******"
click at [691, 360] on span "272 Listing Agreement with Company Schedule A" at bounding box center [669, 356] width 269 height 19
click at [817, 602] on span "Save" at bounding box center [812, 612] width 27 height 28
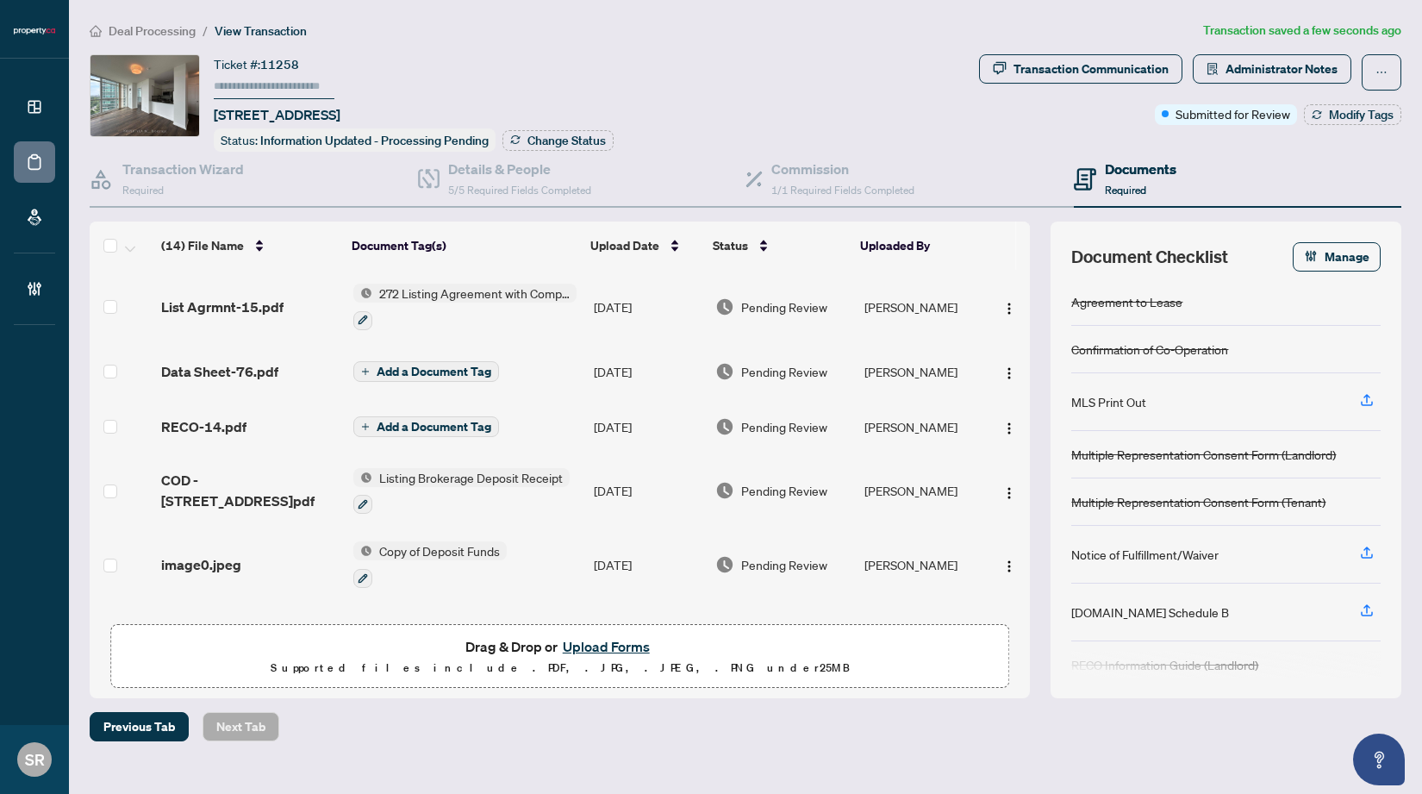
click at [447, 365] on span "Add a Document Tag" at bounding box center [434, 371] width 115 height 12
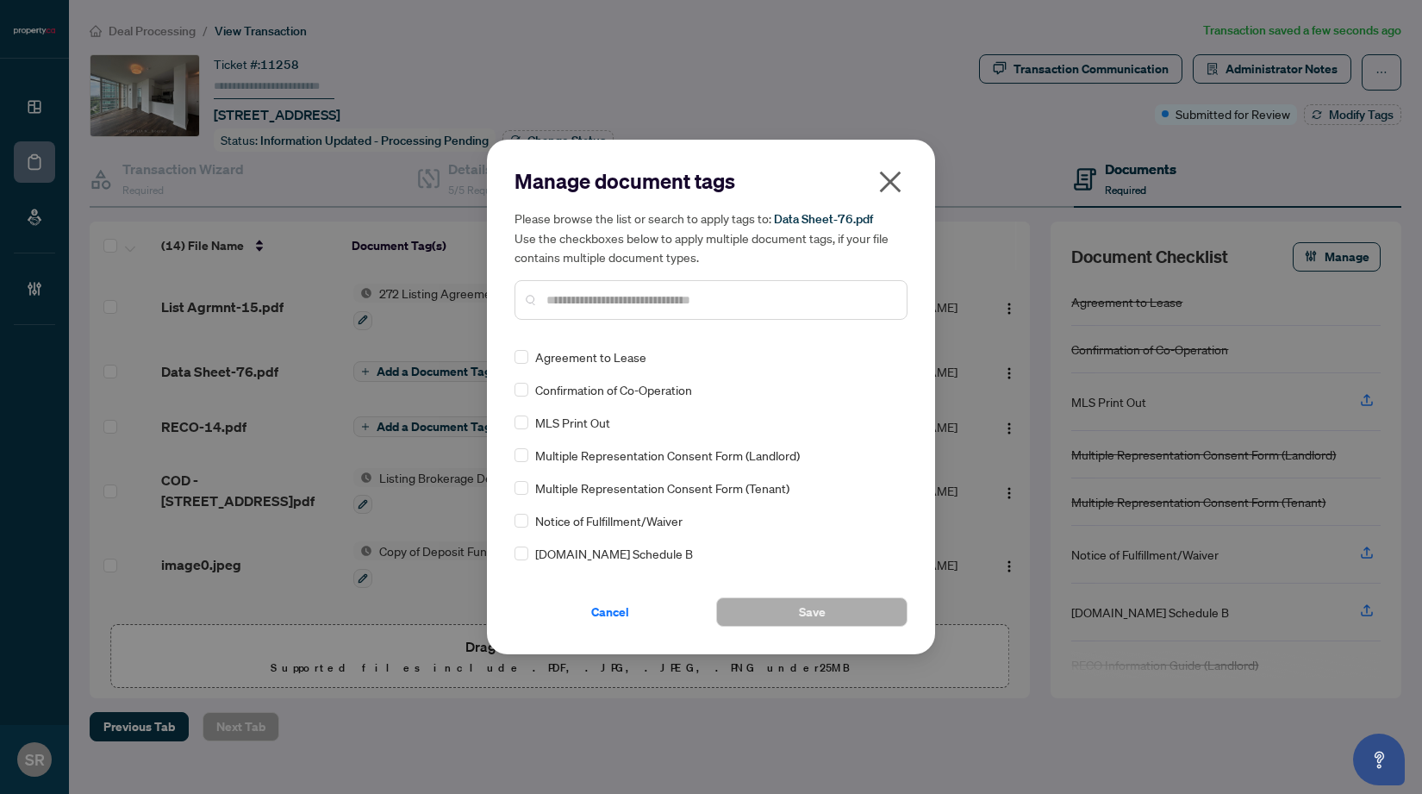
click at [628, 306] on input "text" at bounding box center [719, 299] width 346 height 19
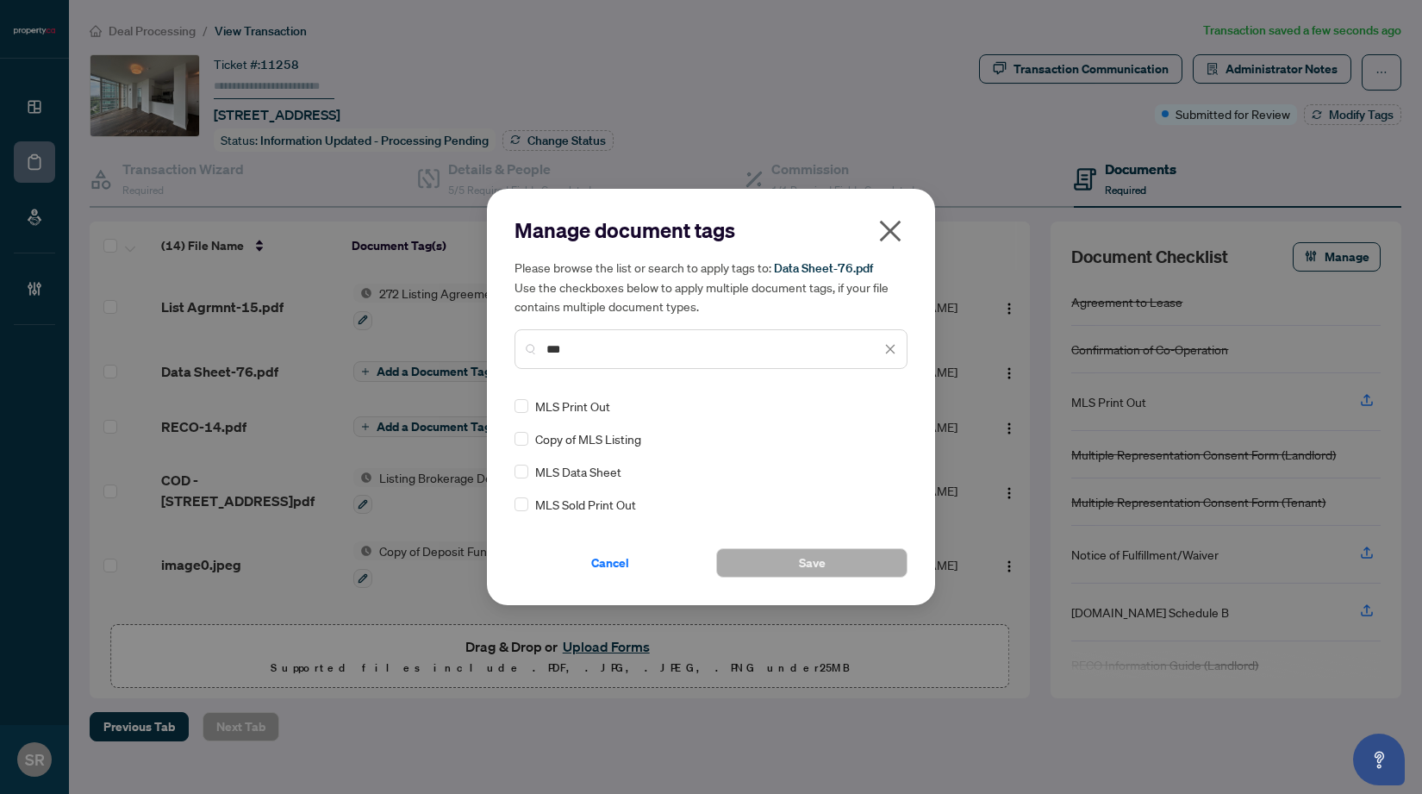
type input "***"
click at [587, 477] on span "MLS Data Sheet" at bounding box center [578, 471] width 86 height 19
click at [835, 572] on button "Save" at bounding box center [811, 562] width 191 height 29
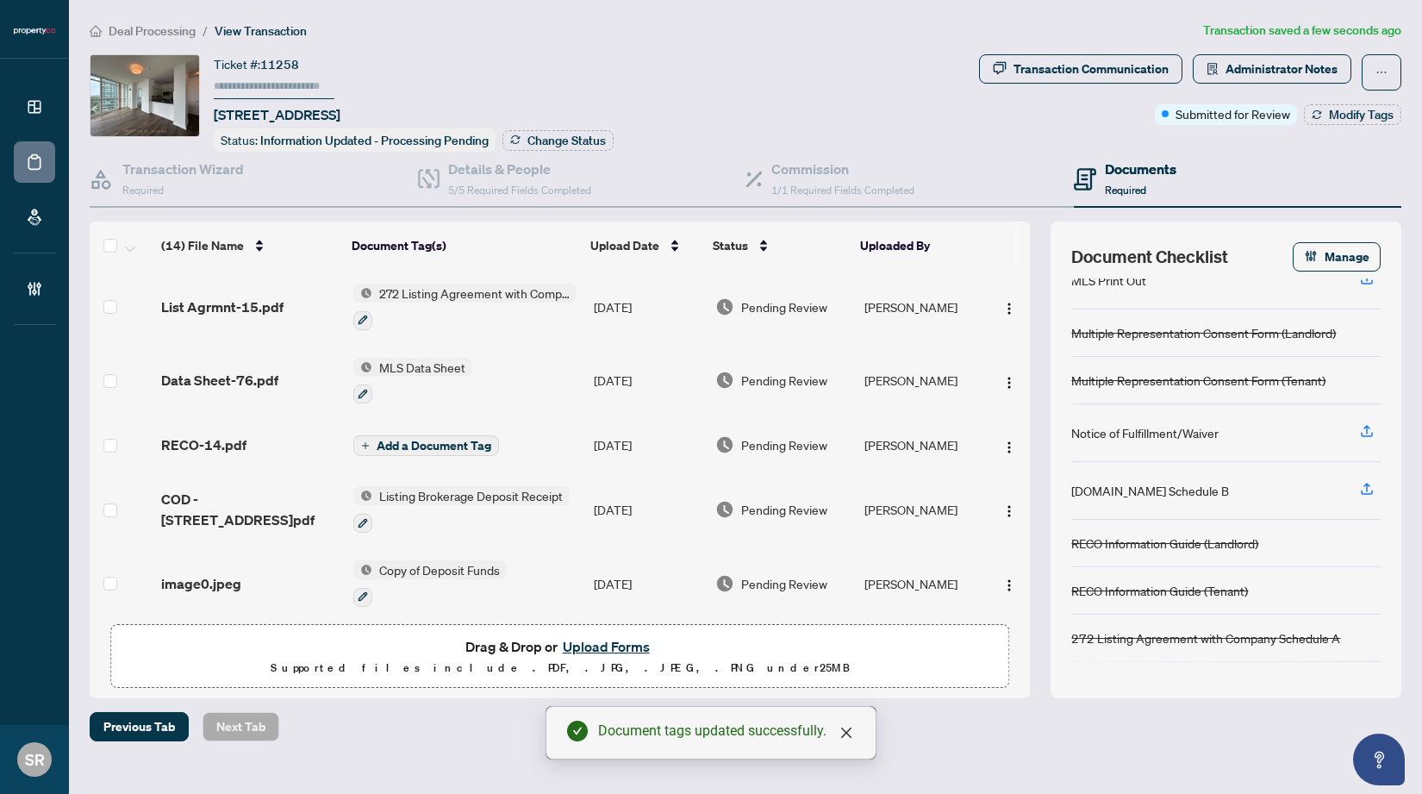
scroll to position [178, 0]
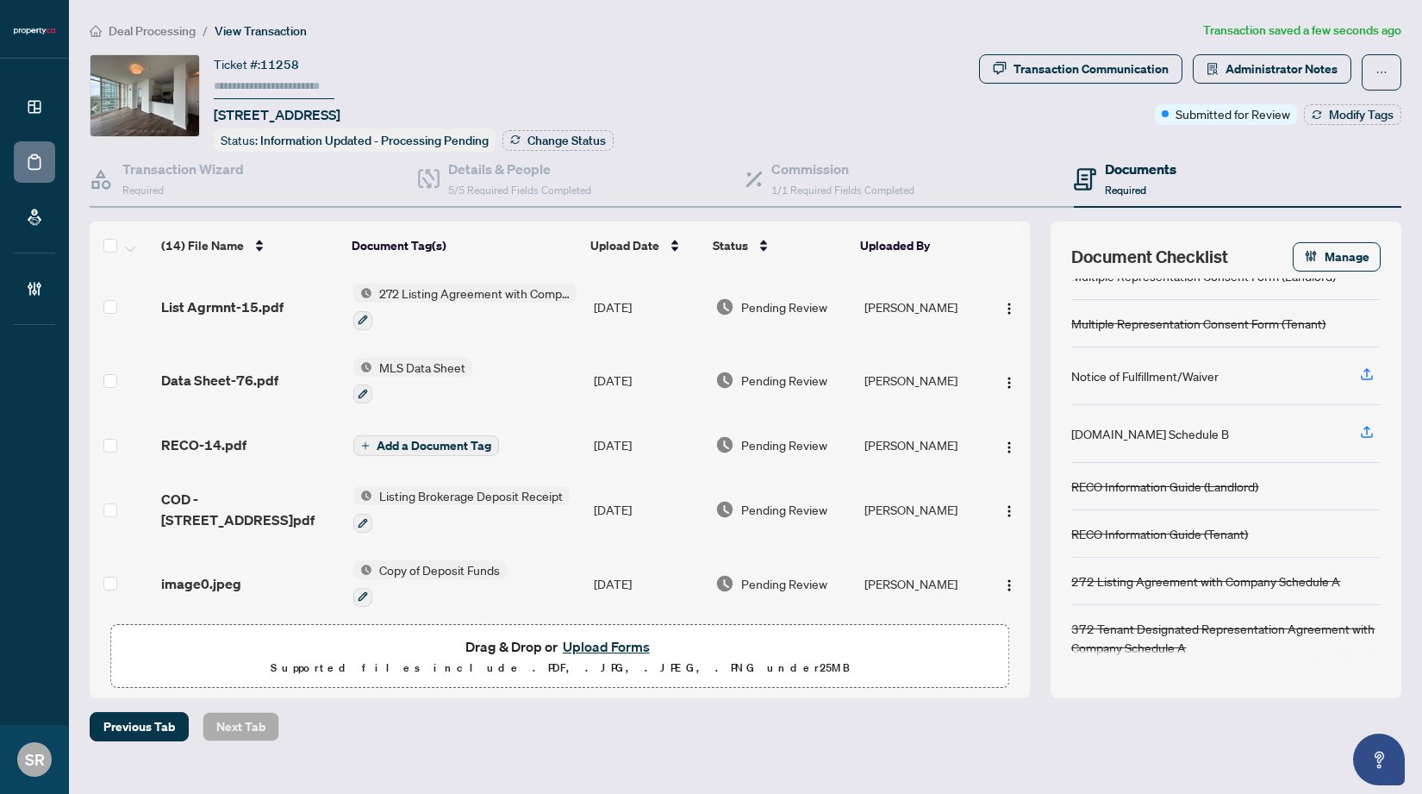
click at [475, 446] on span "Add a Document Tag" at bounding box center [434, 446] width 115 height 12
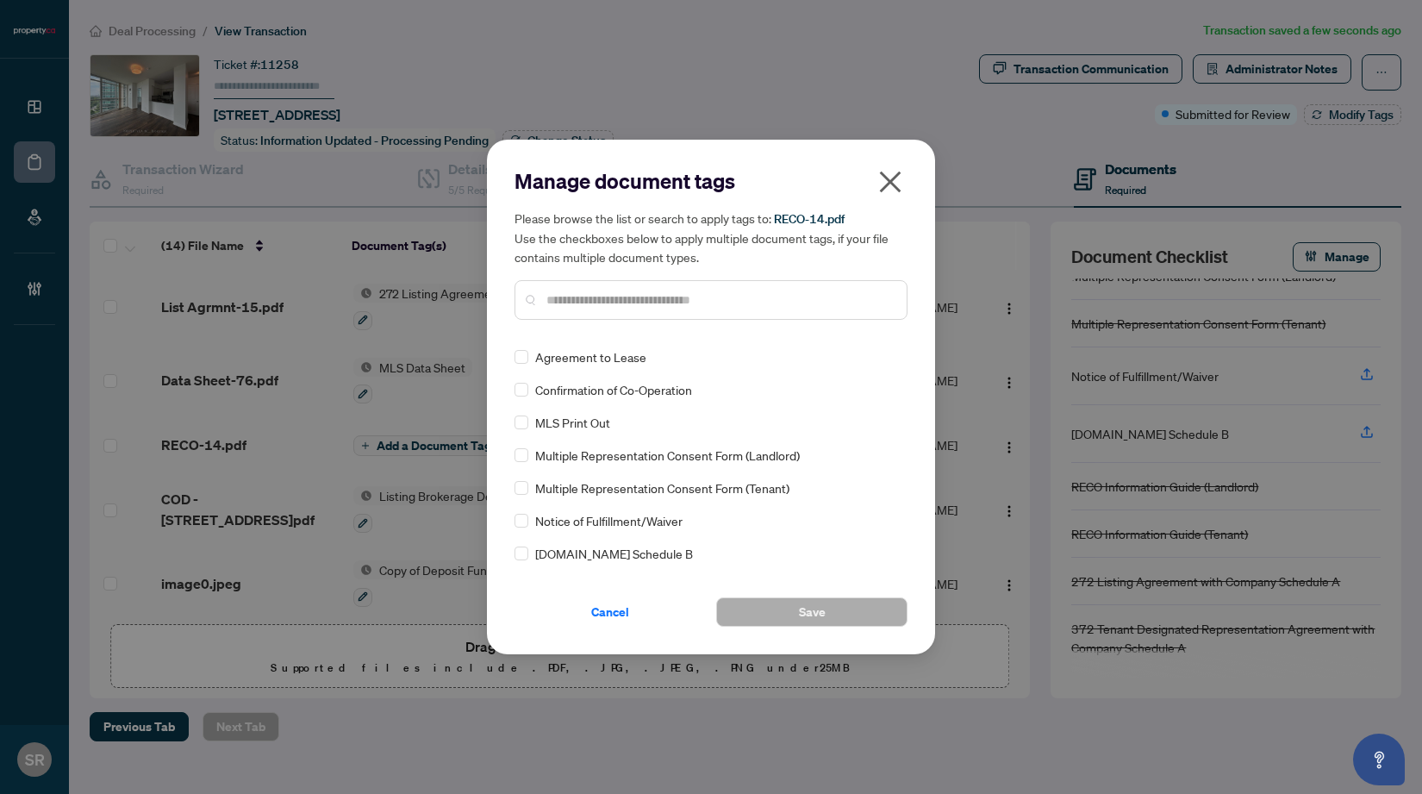
click at [688, 303] on input "text" at bounding box center [719, 299] width 346 height 19
type input "****"
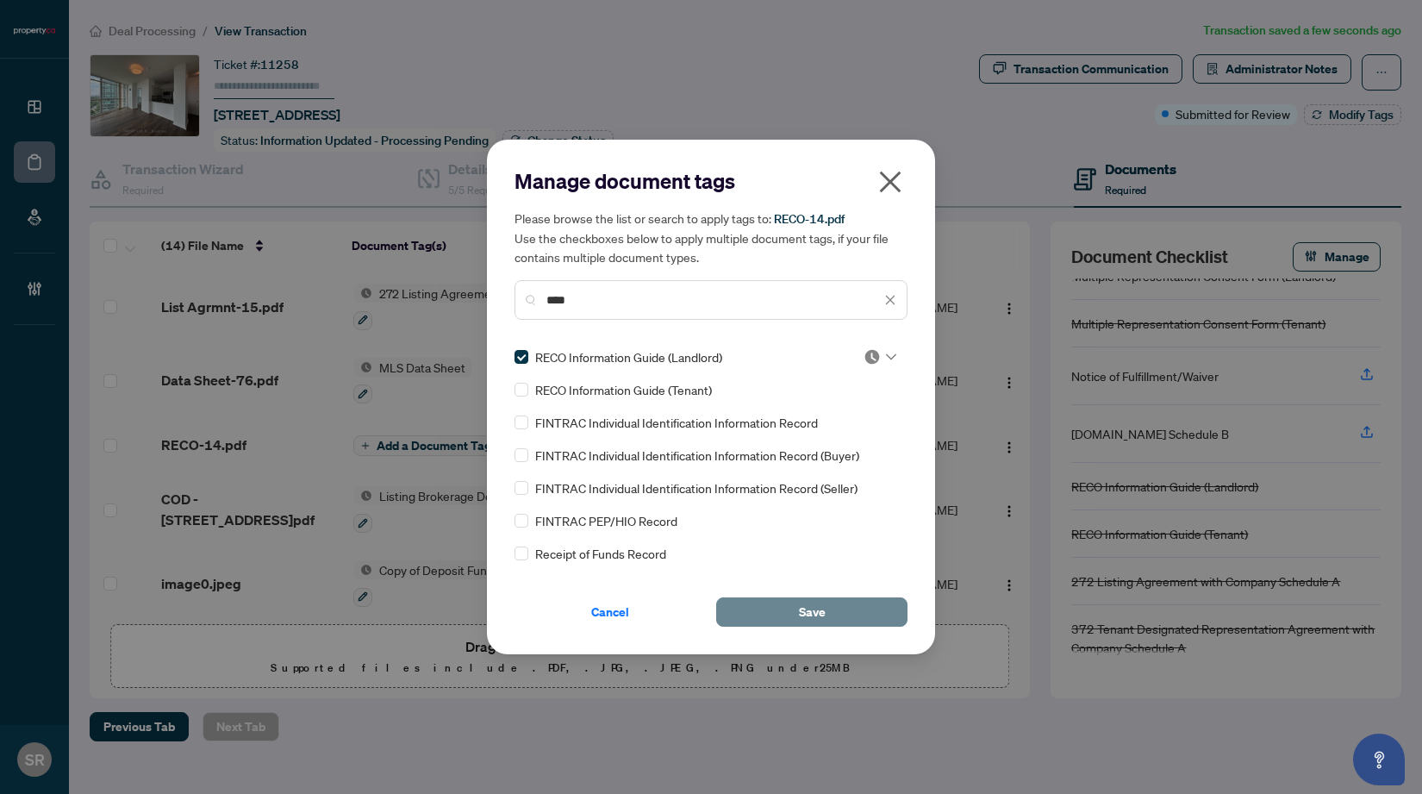
click at [871, 615] on button "Save" at bounding box center [811, 611] width 191 height 29
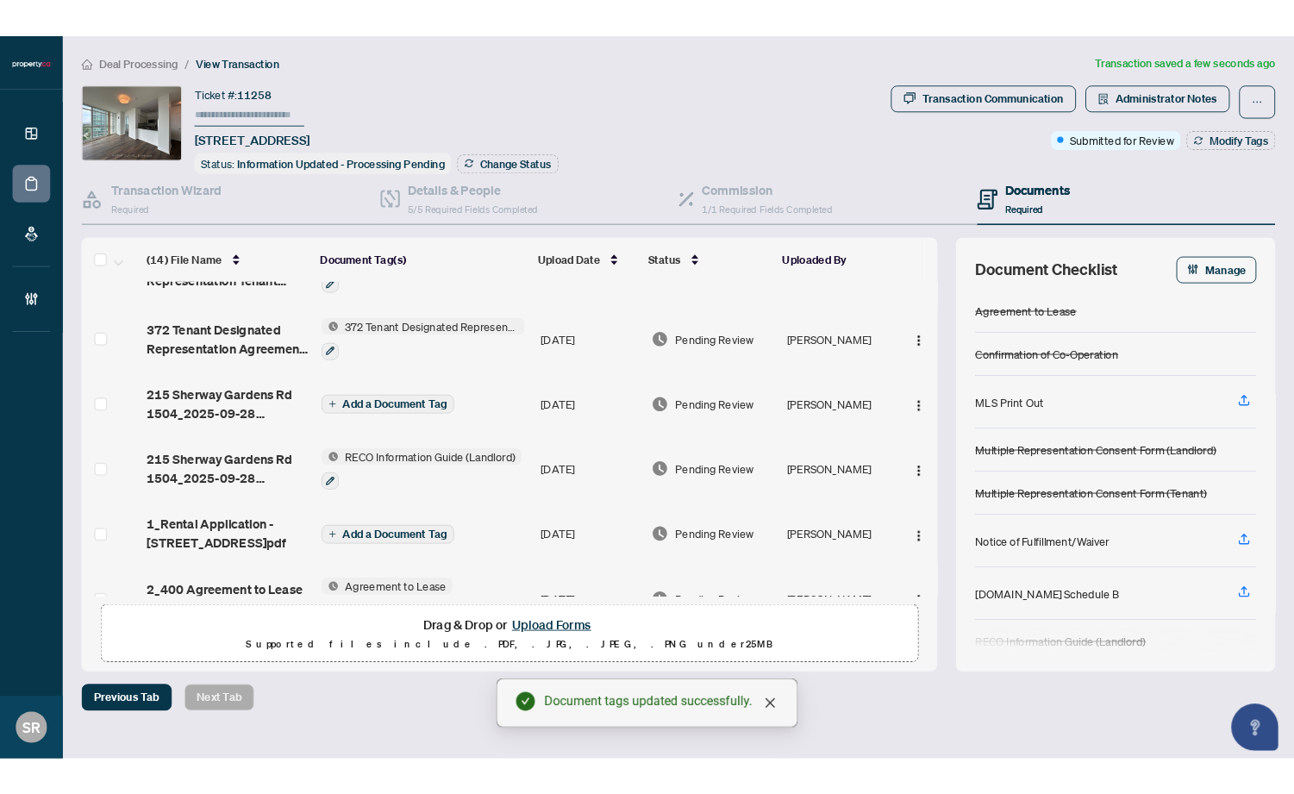
scroll to position [675, 0]
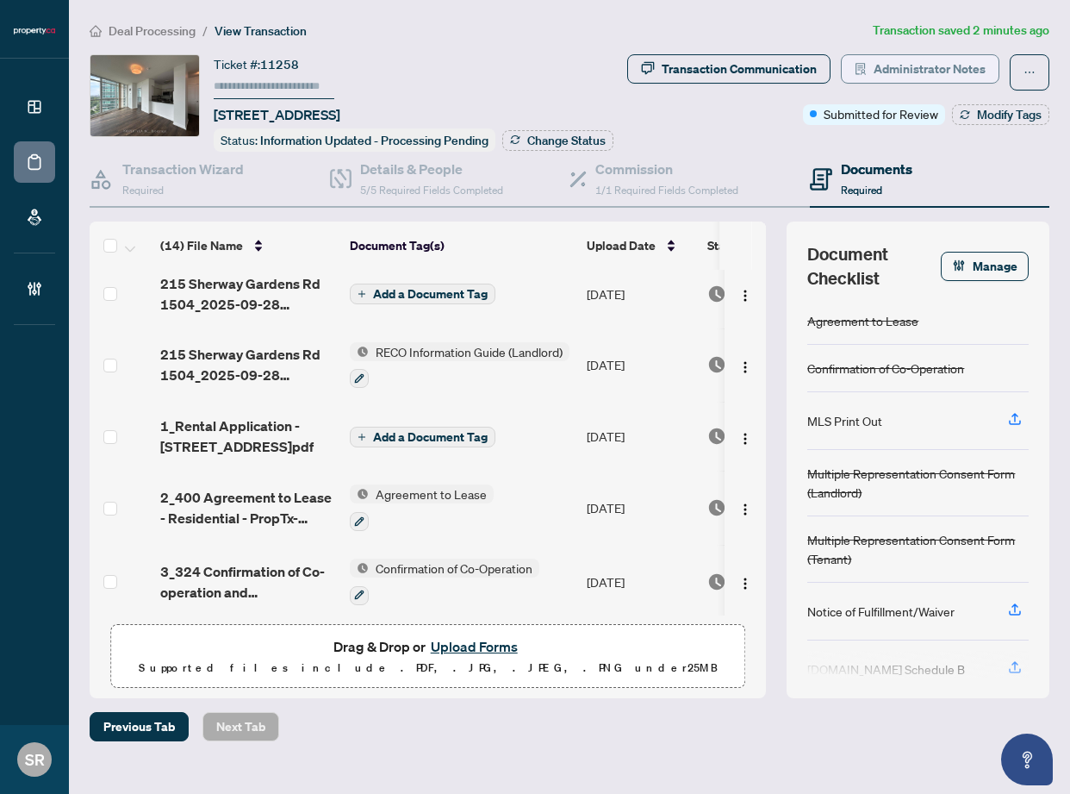
click at [954, 72] on span "Administrator Notes" at bounding box center [930, 69] width 112 height 28
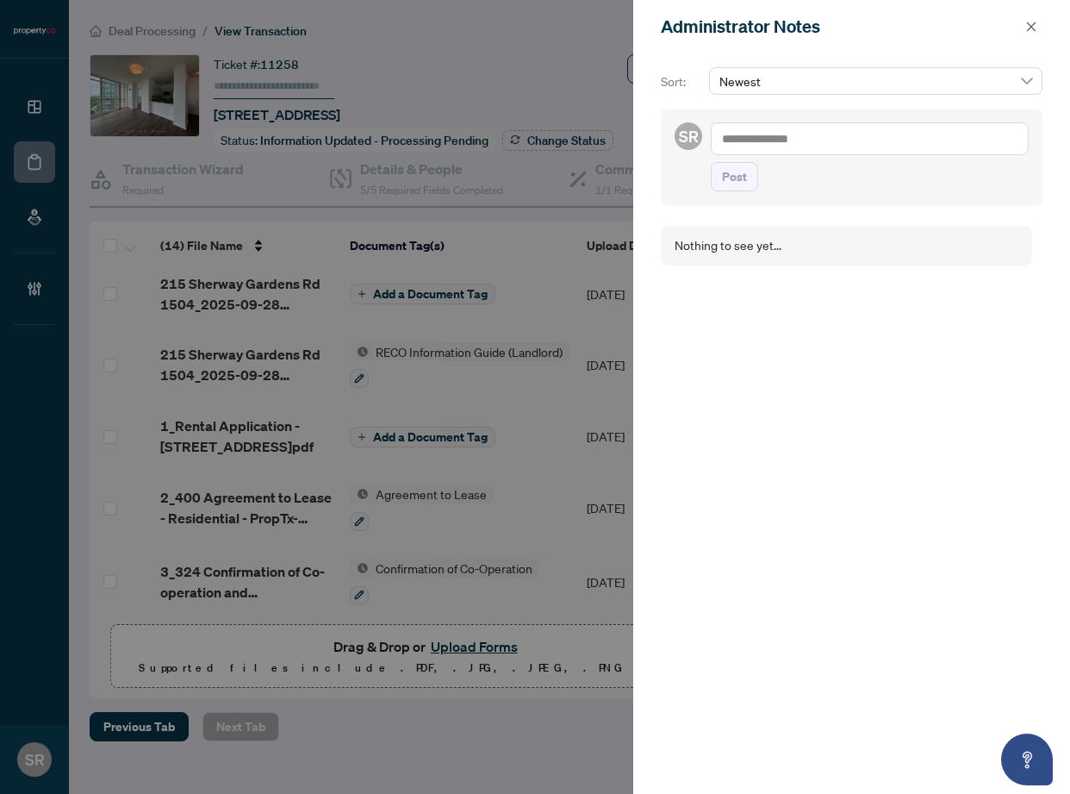
click at [752, 139] on textarea at bounding box center [870, 138] width 318 height 33
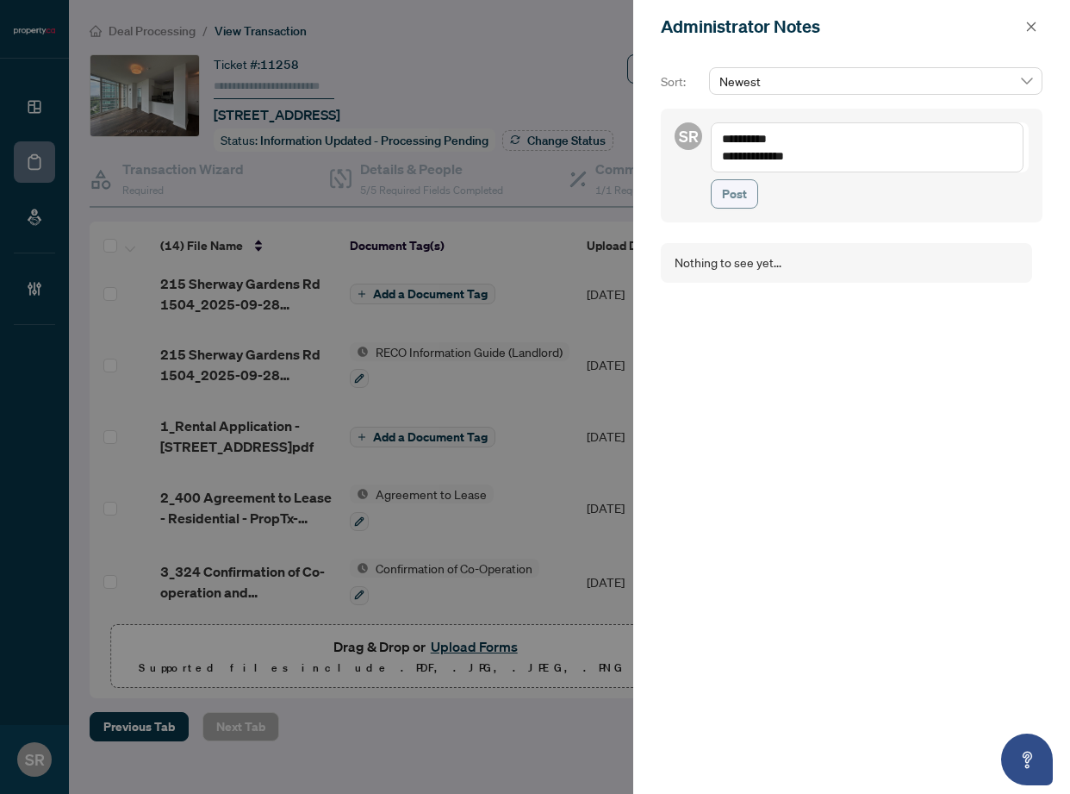
type textarea "**********"
click at [746, 196] on span "Post" at bounding box center [734, 194] width 25 height 28
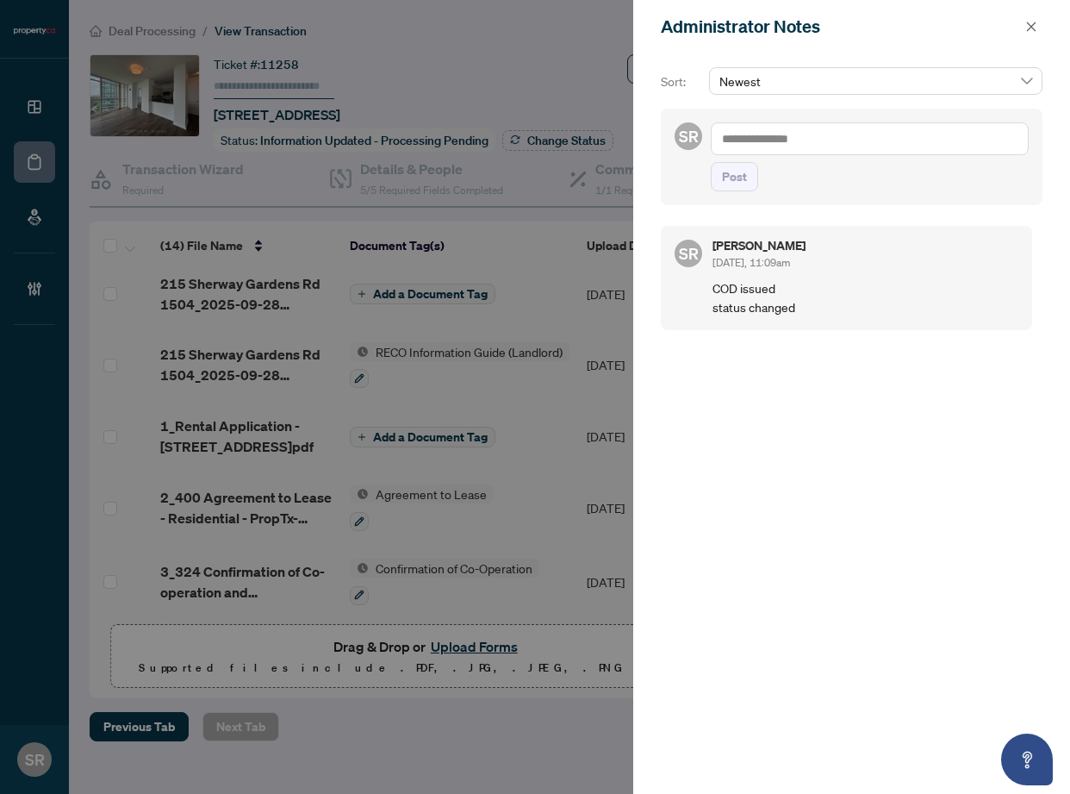
click at [1021, 16] on span at bounding box center [1031, 26] width 22 height 21
click at [1033, 24] on icon "close" at bounding box center [1031, 26] width 9 height 9
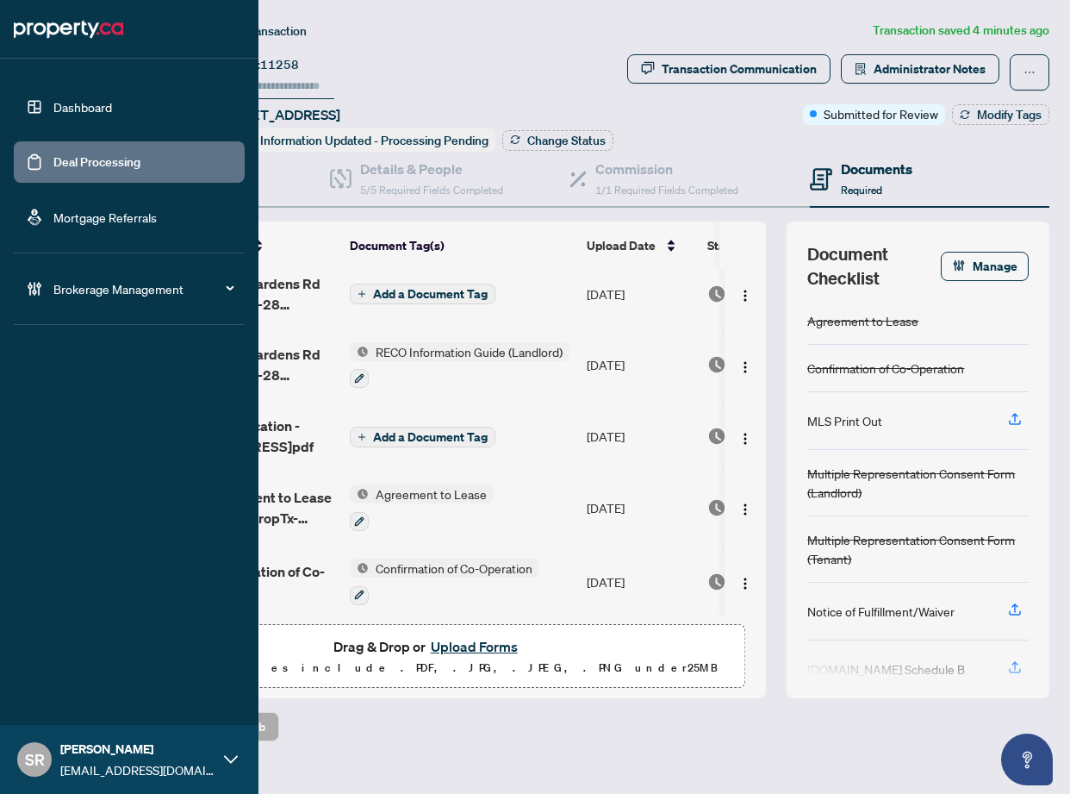
click at [96, 115] on link "Dashboard" at bounding box center [82, 107] width 59 height 16
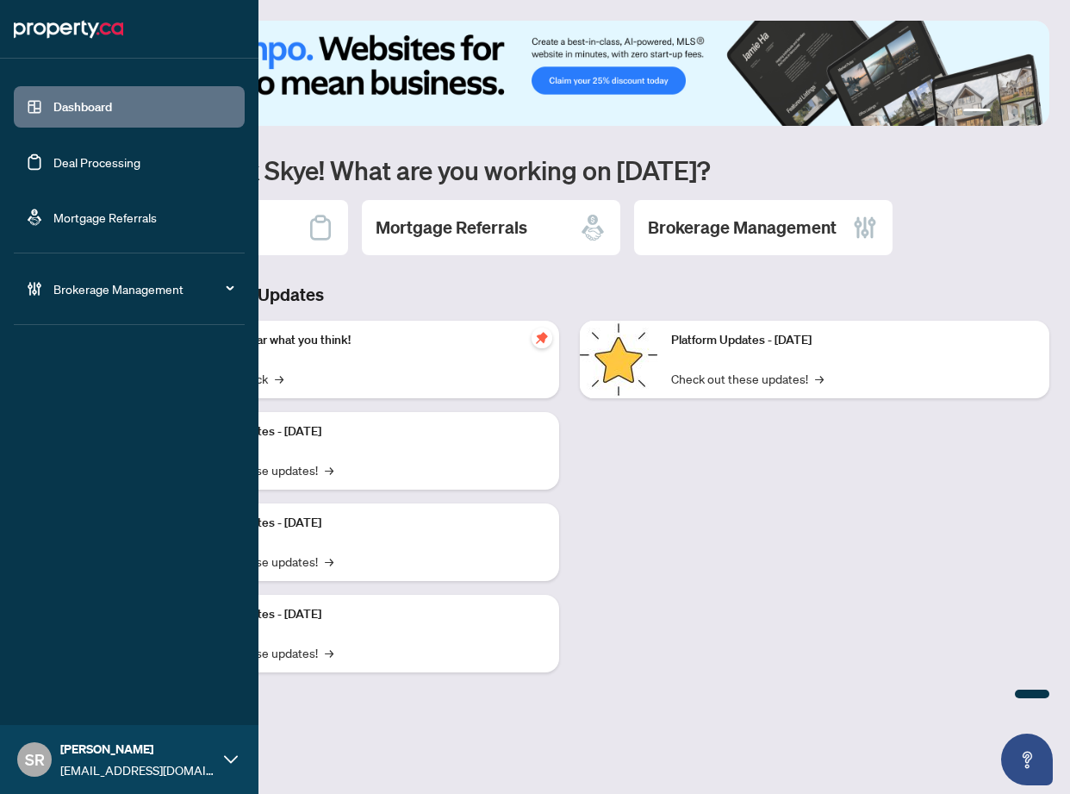
click at [101, 154] on link "Deal Processing" at bounding box center [96, 162] width 87 height 16
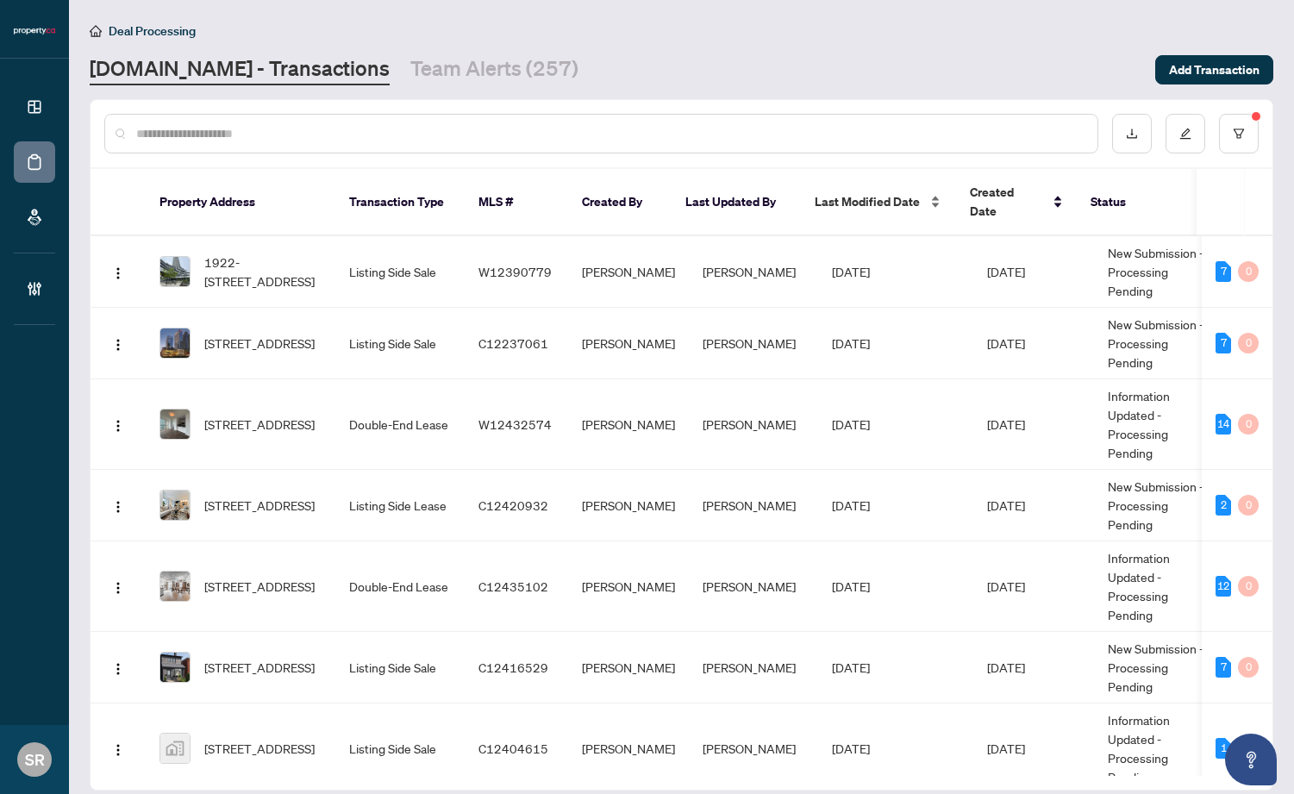
click at [892, 192] on span "Last Modified Date" at bounding box center [866, 201] width 105 height 19
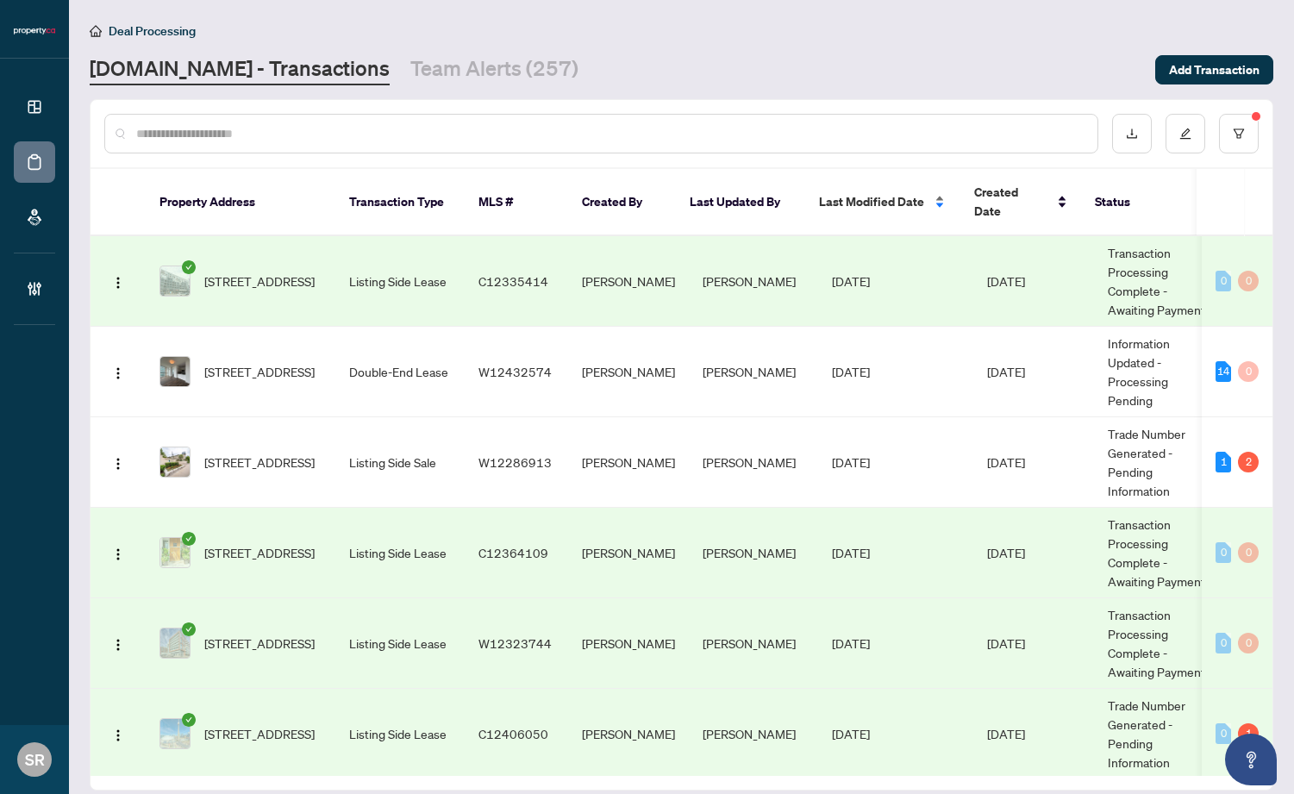
click at [883, 192] on span "Last Modified Date" at bounding box center [871, 201] width 105 height 19
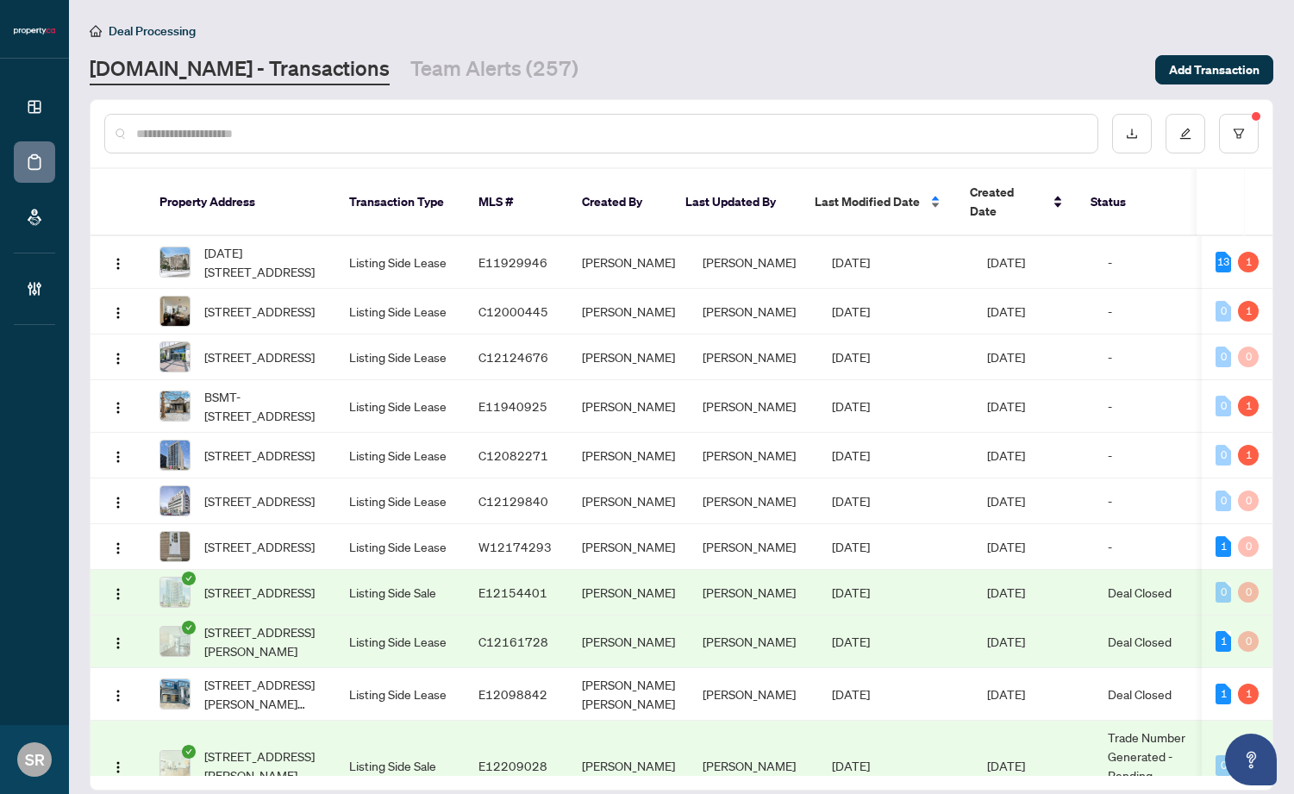
click at [883, 194] on span "Last Modified Date" at bounding box center [866, 201] width 105 height 19
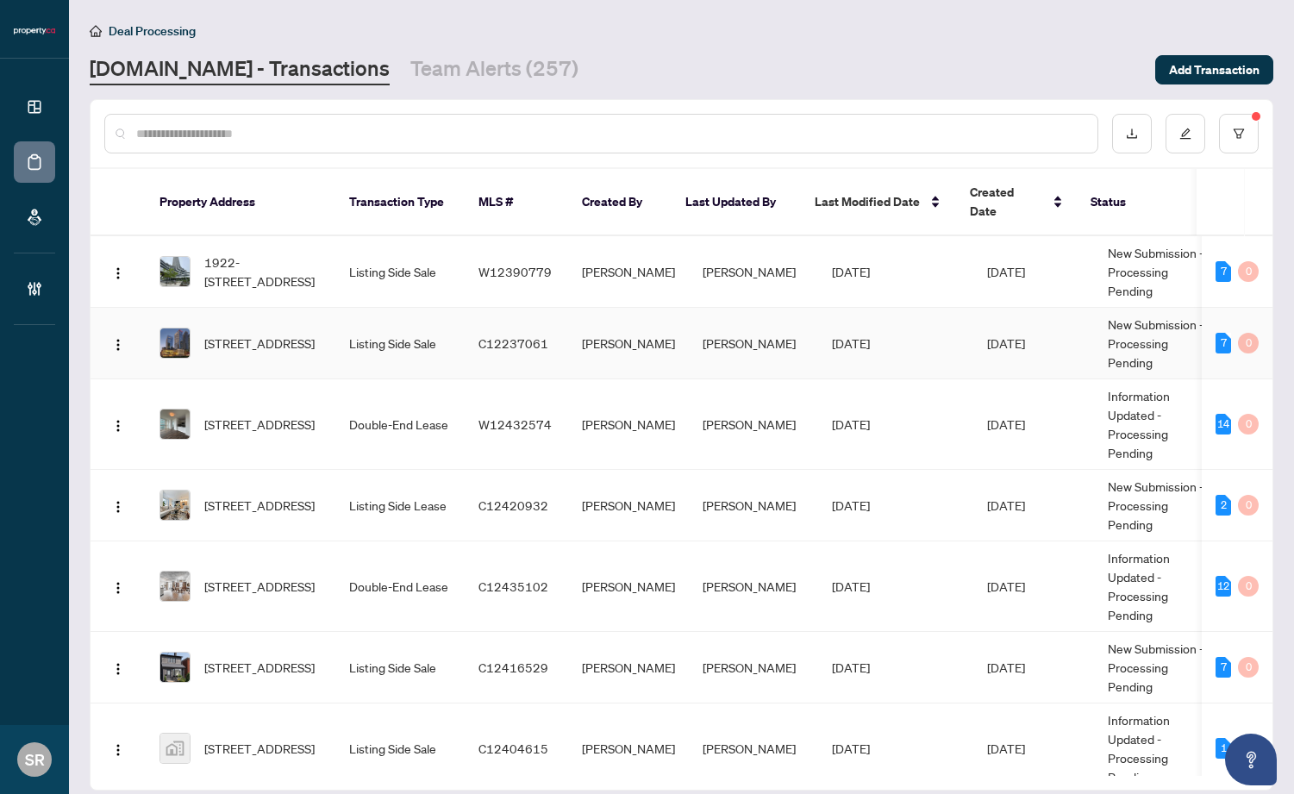
click at [897, 323] on td "[DATE]" at bounding box center [895, 344] width 155 height 72
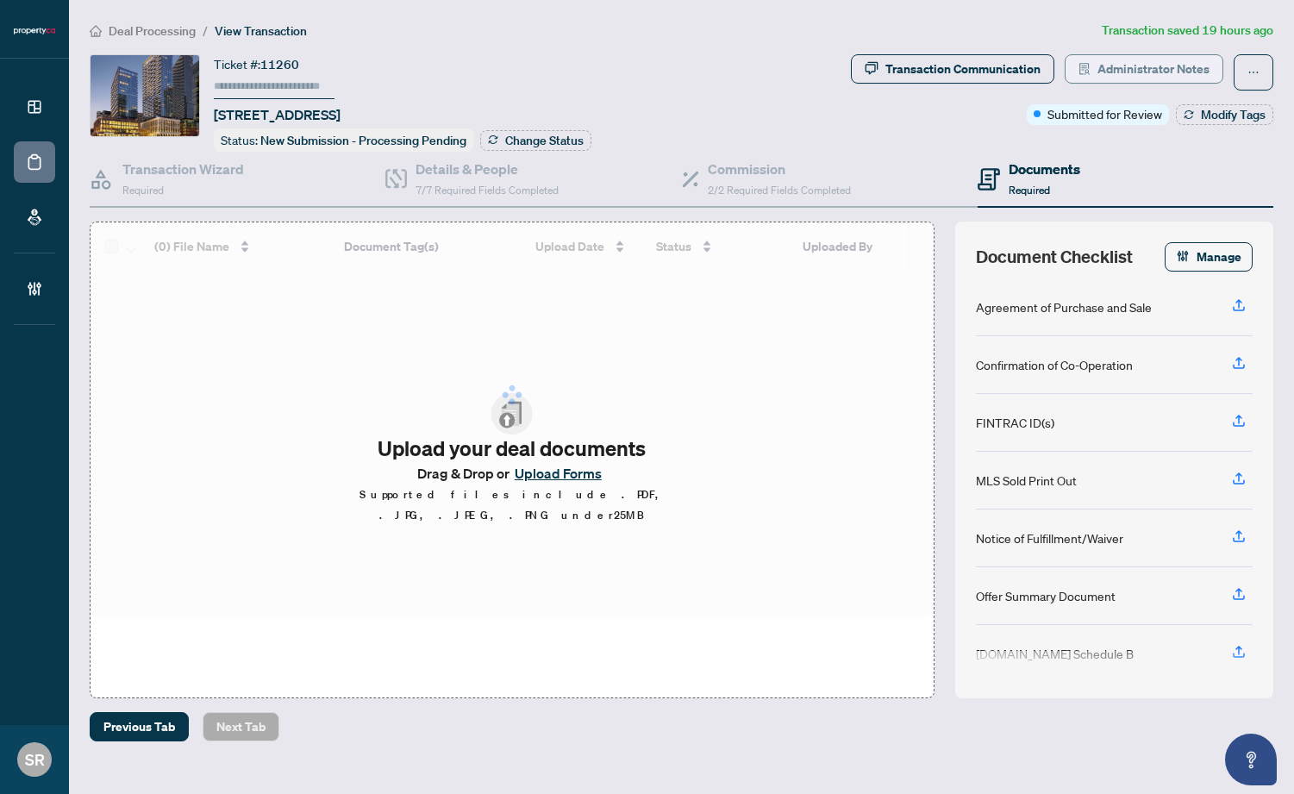
click at [1149, 75] on span "Administrator Notes" at bounding box center [1153, 69] width 112 height 28
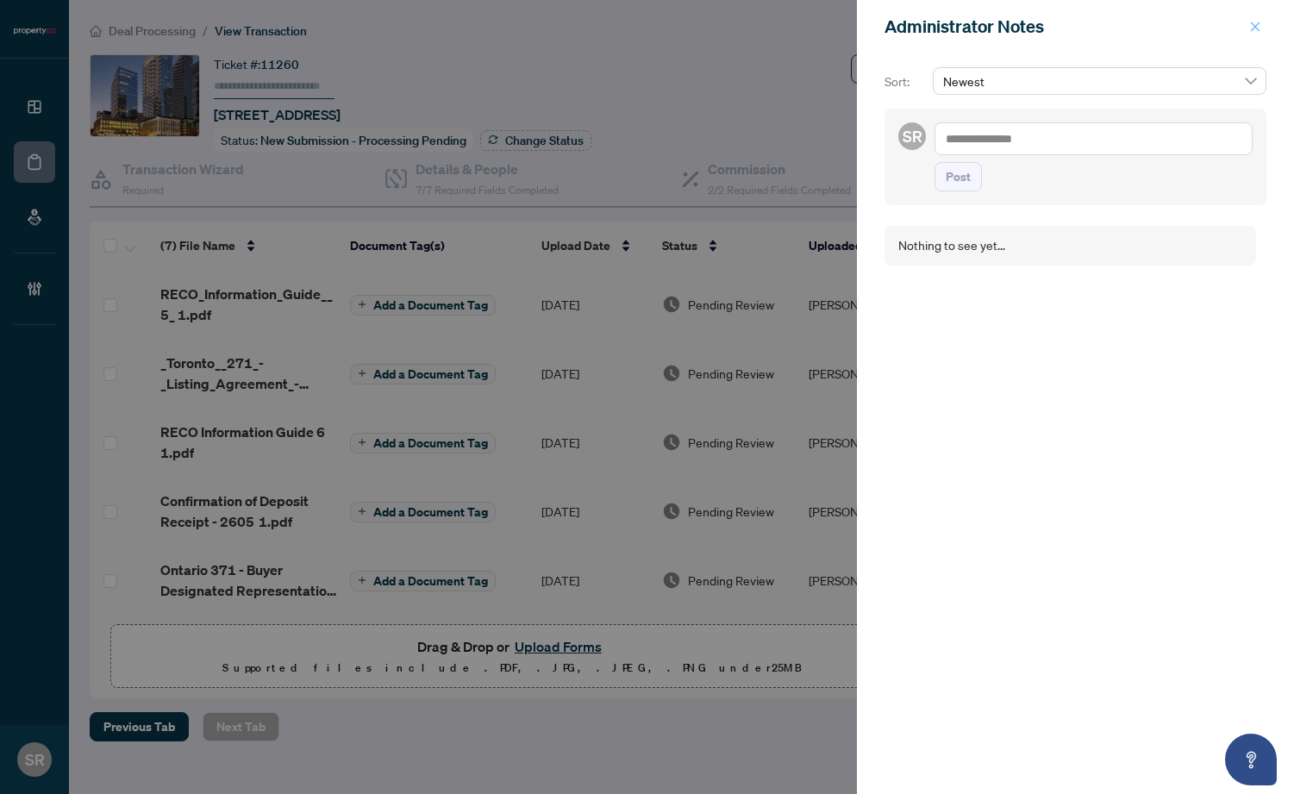
click at [1218, 26] on icon "close" at bounding box center [1255, 27] width 12 height 12
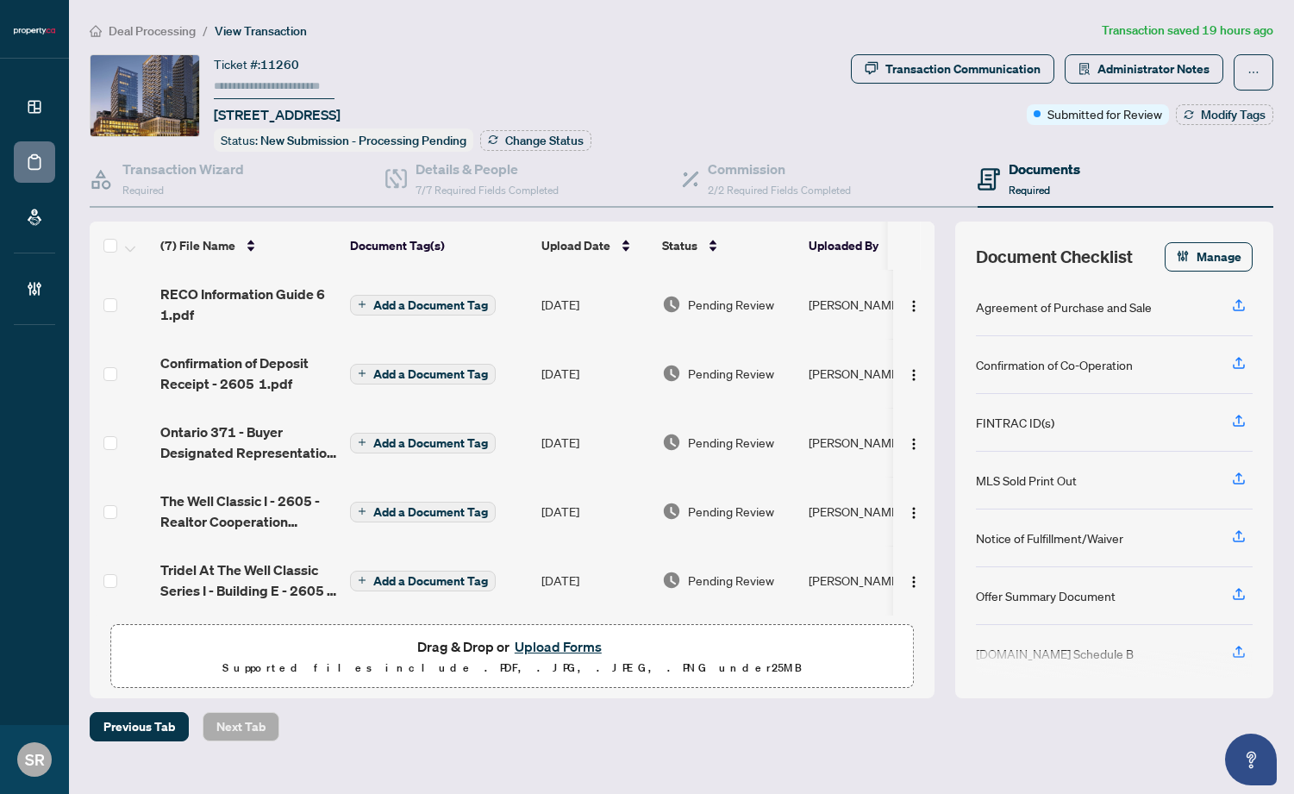
scroll to position [143, 0]
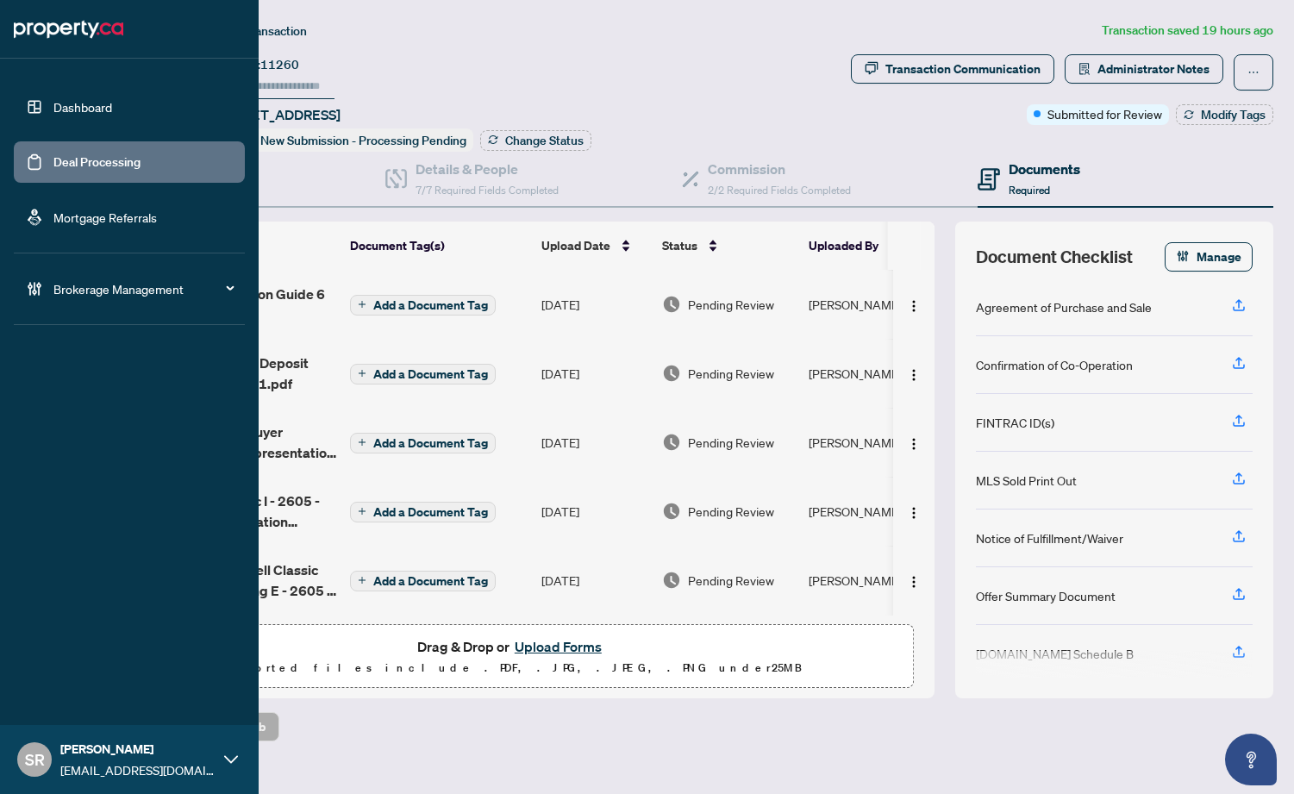
click at [53, 168] on link "Deal Processing" at bounding box center [96, 162] width 87 height 16
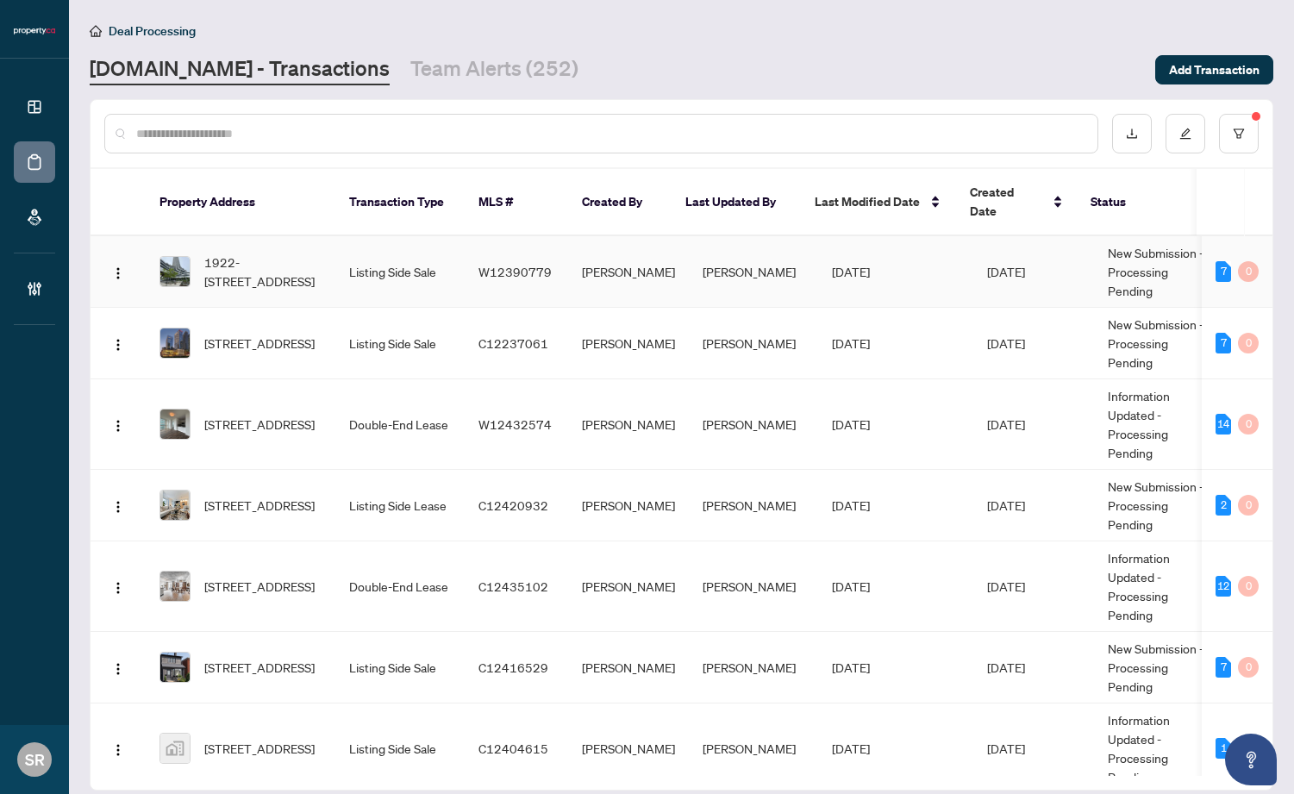
click at [704, 253] on td "[PERSON_NAME]" at bounding box center [753, 272] width 129 height 72
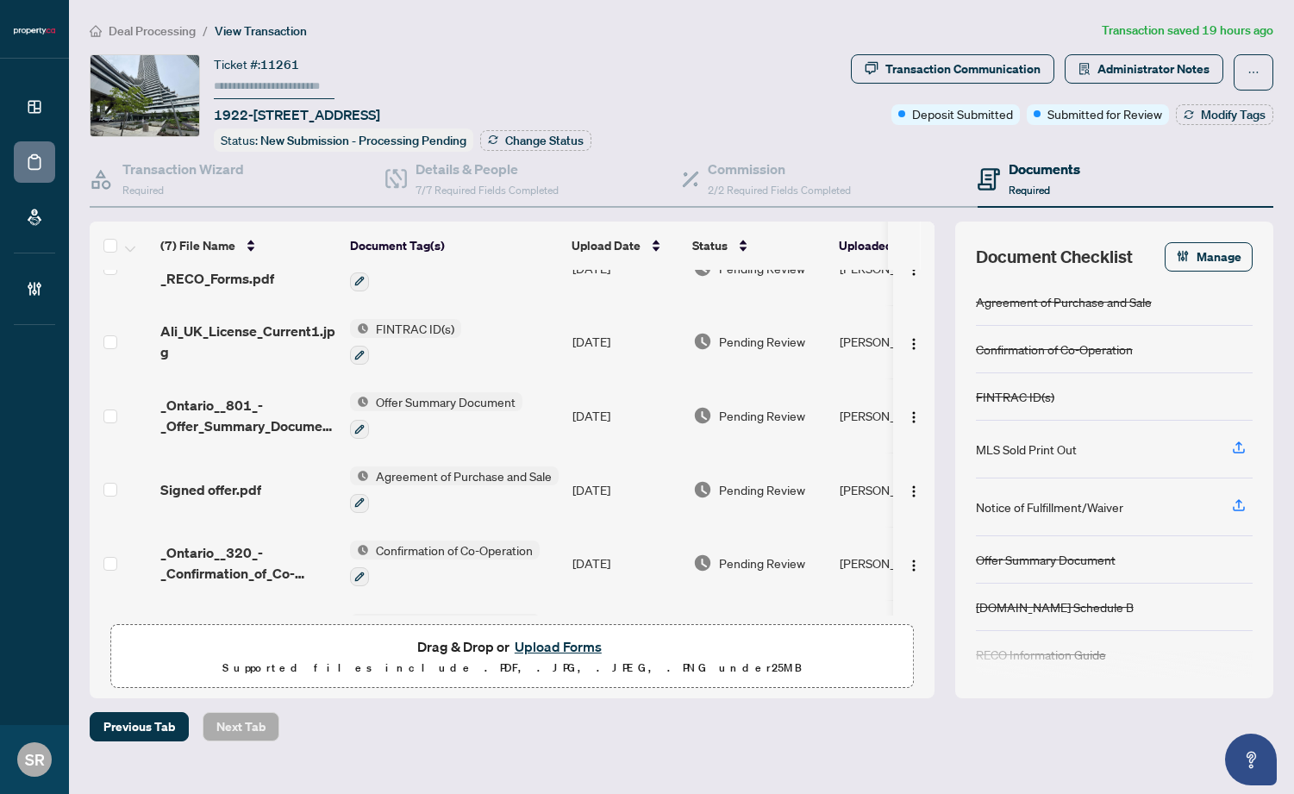
scroll to position [172, 0]
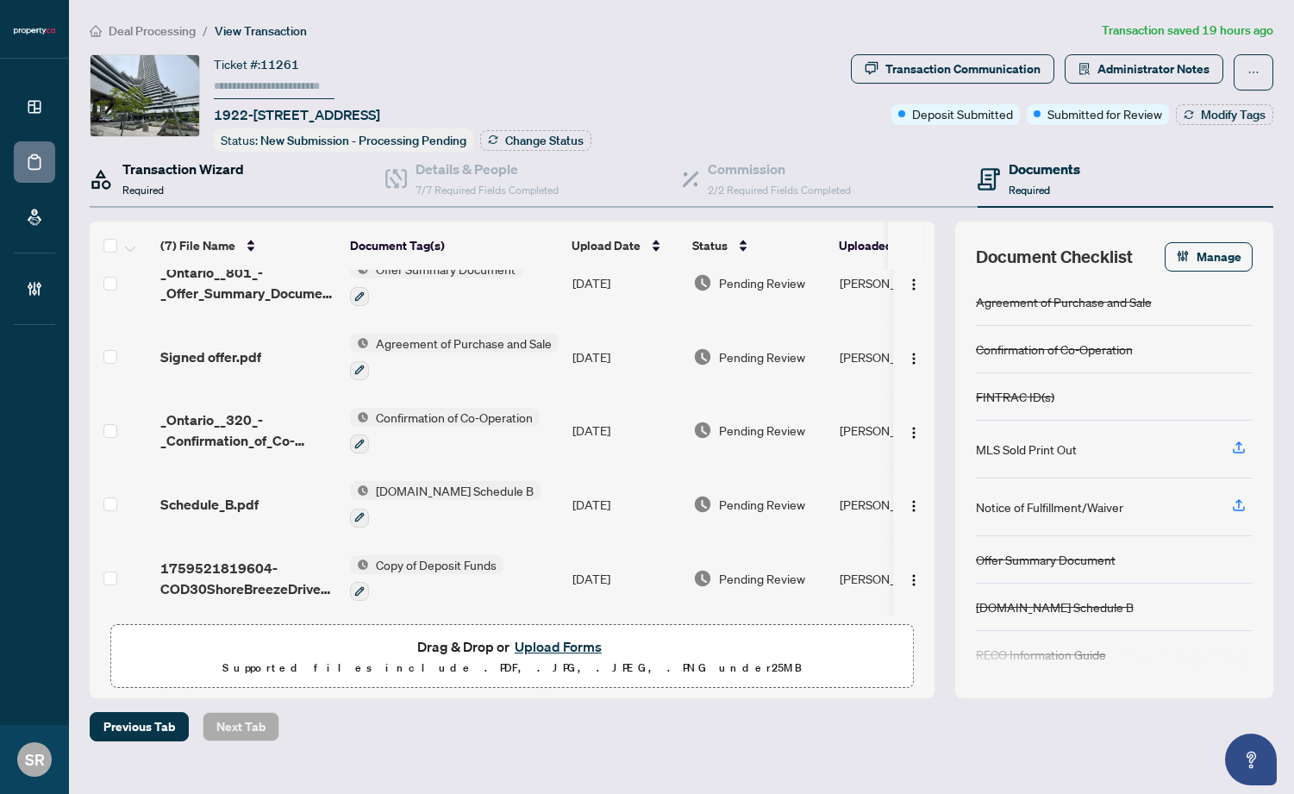
click at [153, 165] on h4 "Transaction Wizard" at bounding box center [183, 169] width 122 height 21
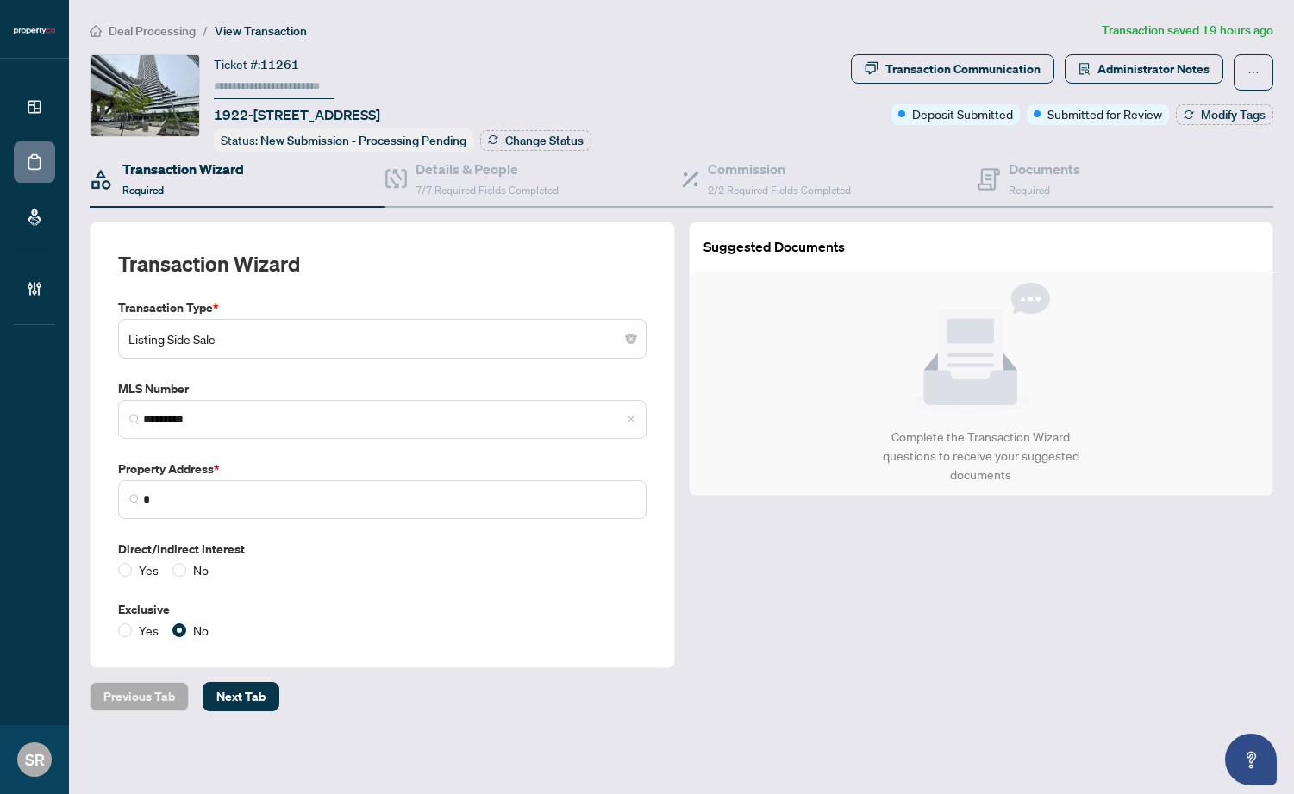
type input "**********"
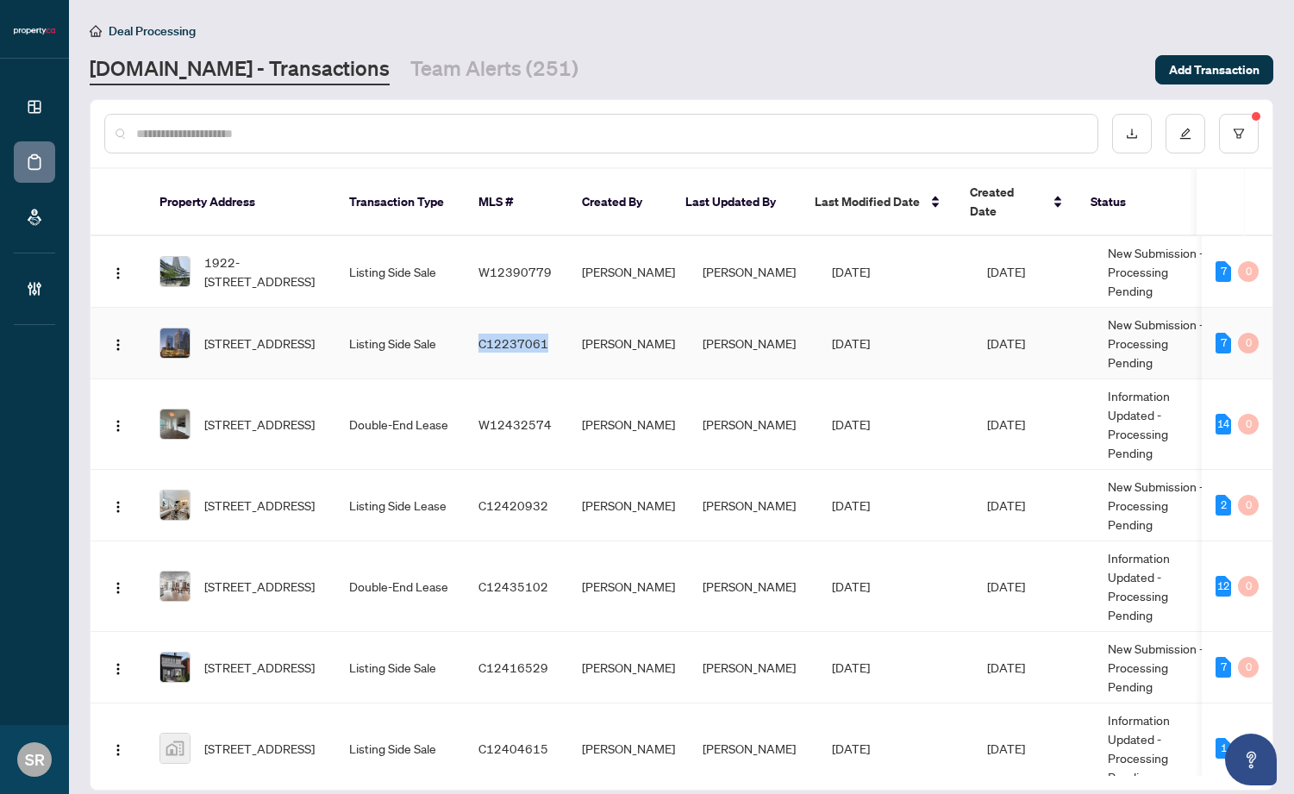
copy span "C12237061"
click at [742, 308] on td "[PERSON_NAME]" at bounding box center [753, 344] width 129 height 72
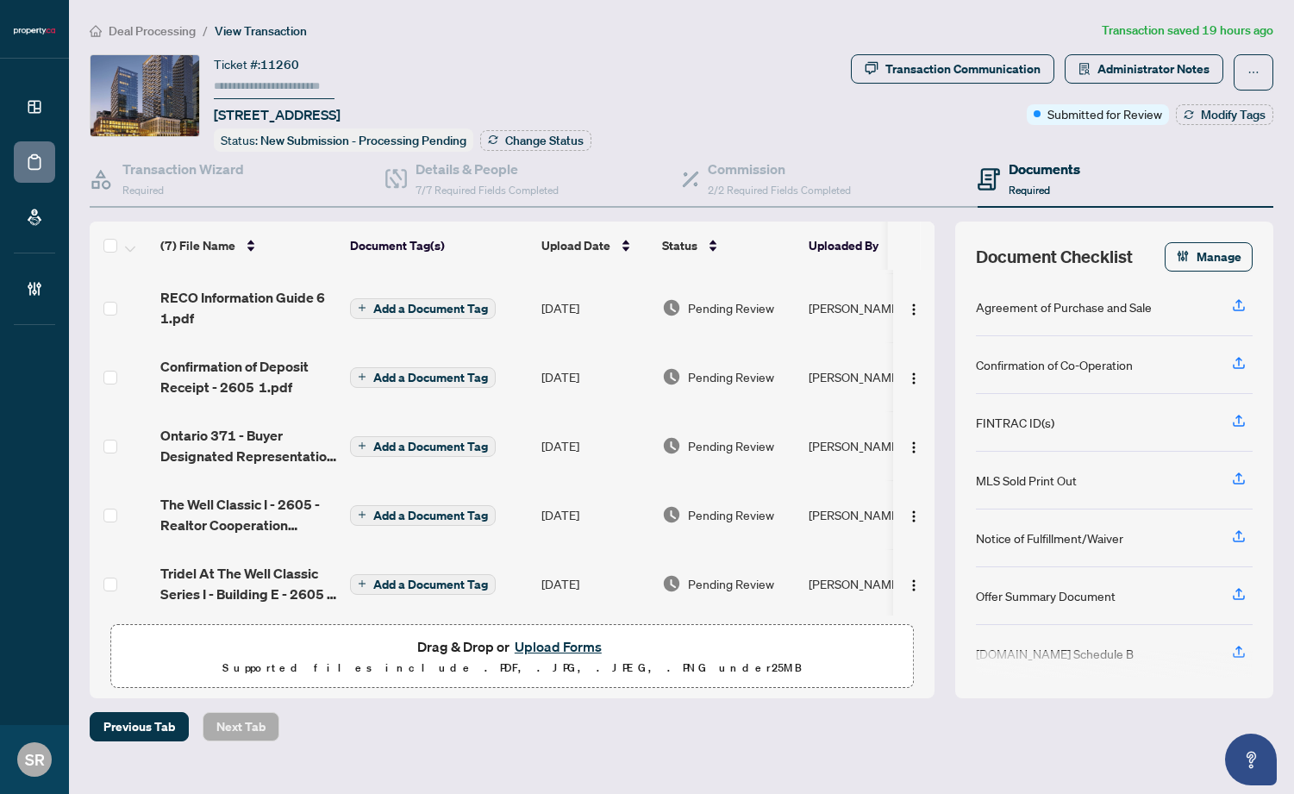
scroll to position [143, 0]
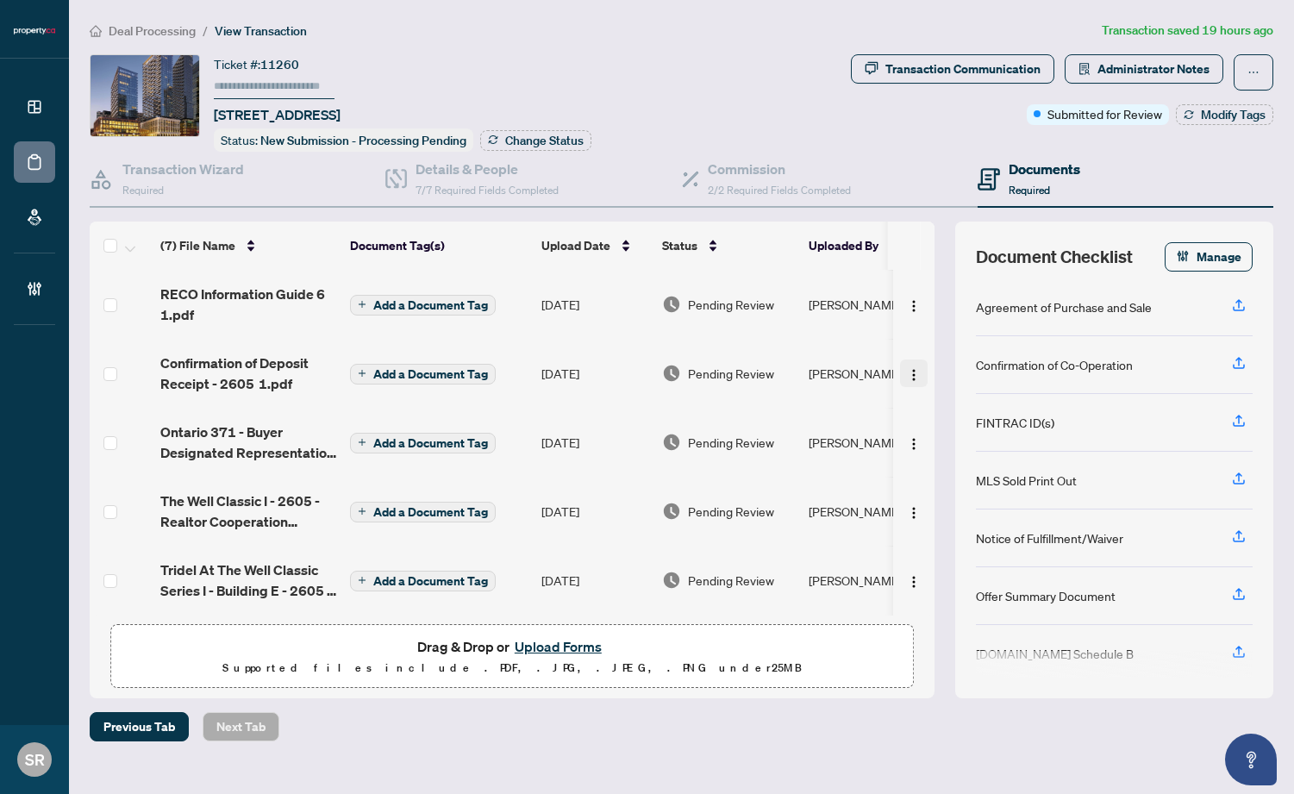
click at [907, 368] on img "button" at bounding box center [914, 375] width 14 height 14
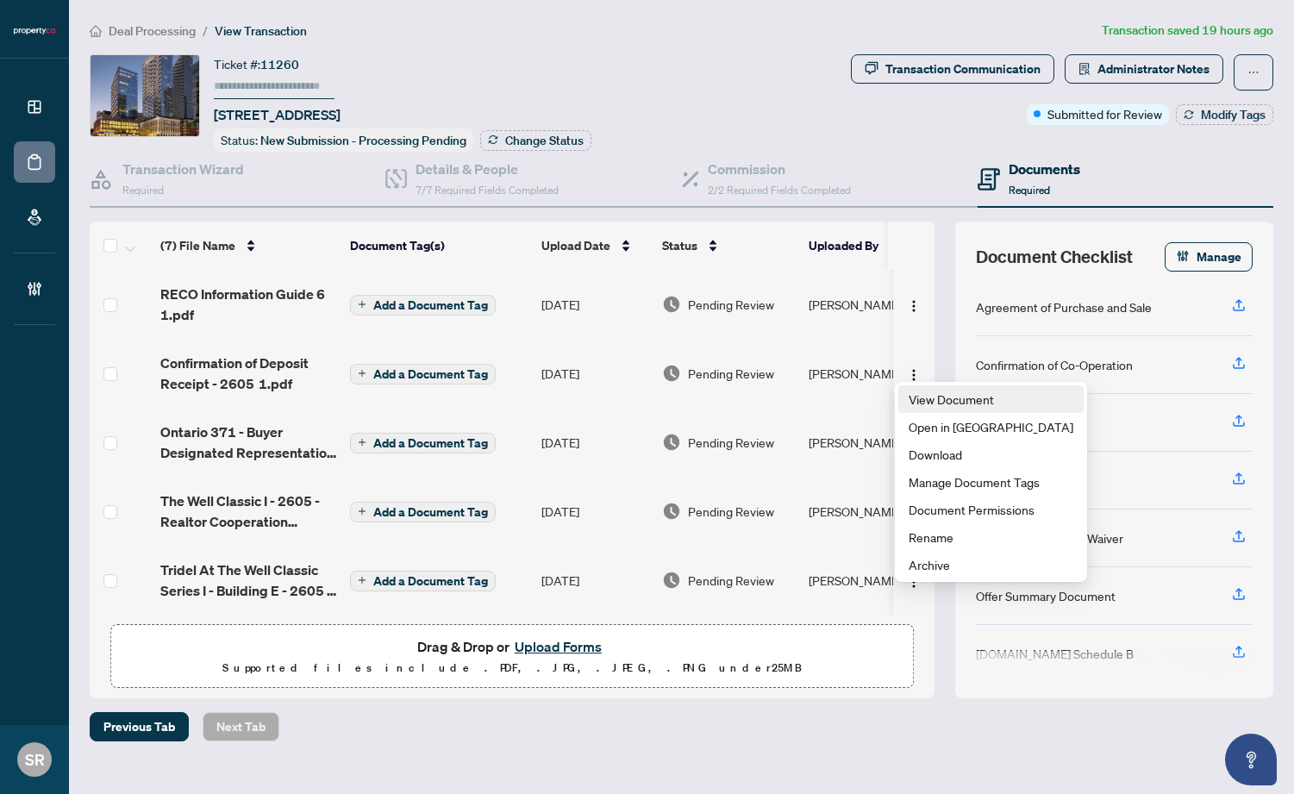
click at [926, 404] on span "View Document" at bounding box center [990, 399] width 165 height 19
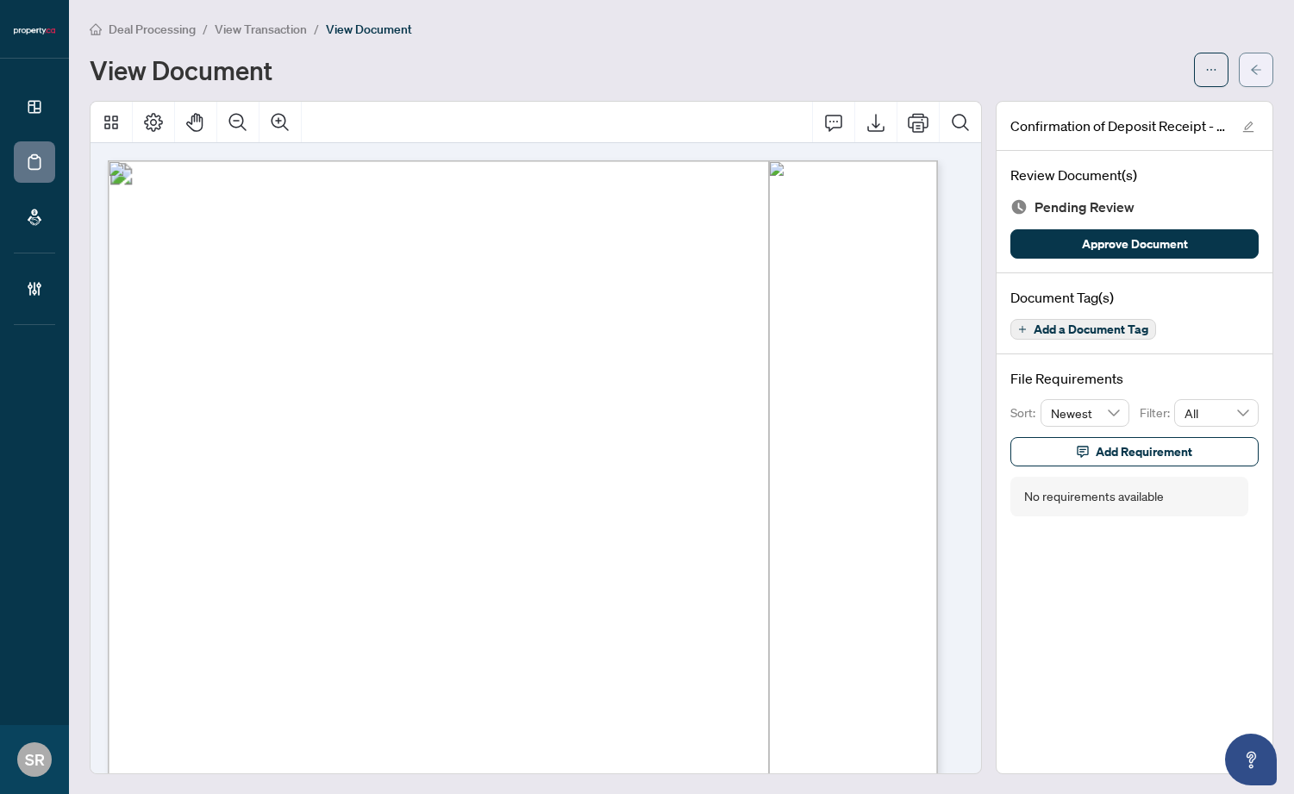
click at [1218, 61] on span "button" at bounding box center [1256, 70] width 12 height 28
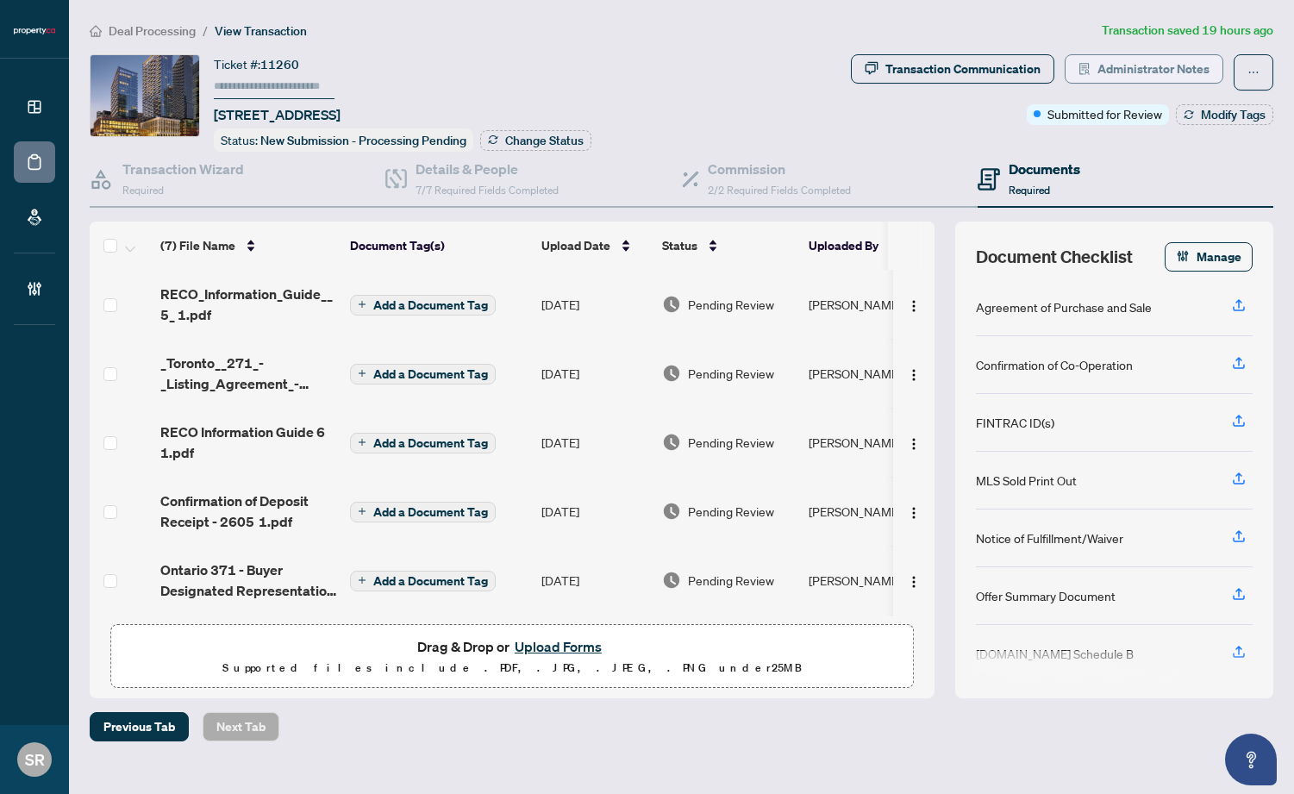
click at [1133, 70] on span "Administrator Notes" at bounding box center [1153, 69] width 112 height 28
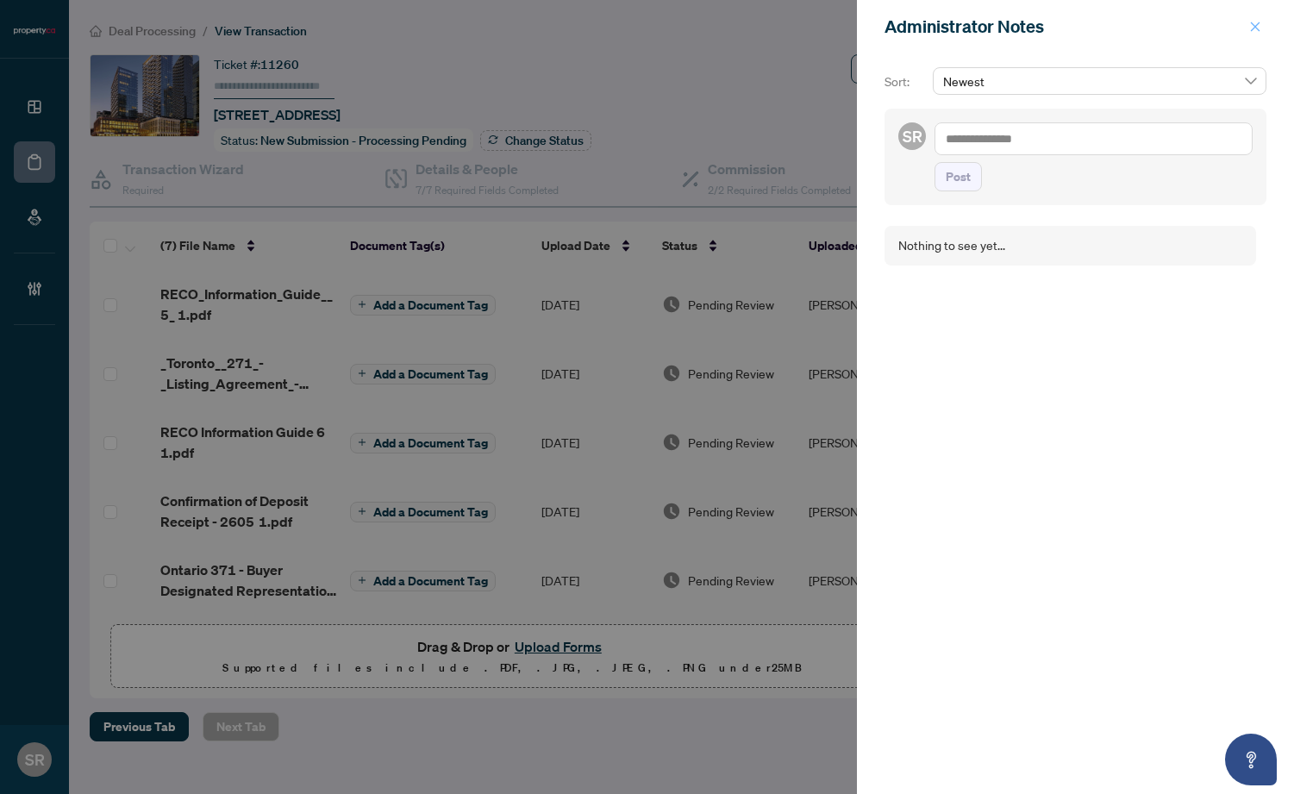
click at [1218, 25] on icon "close" at bounding box center [1255, 27] width 12 height 12
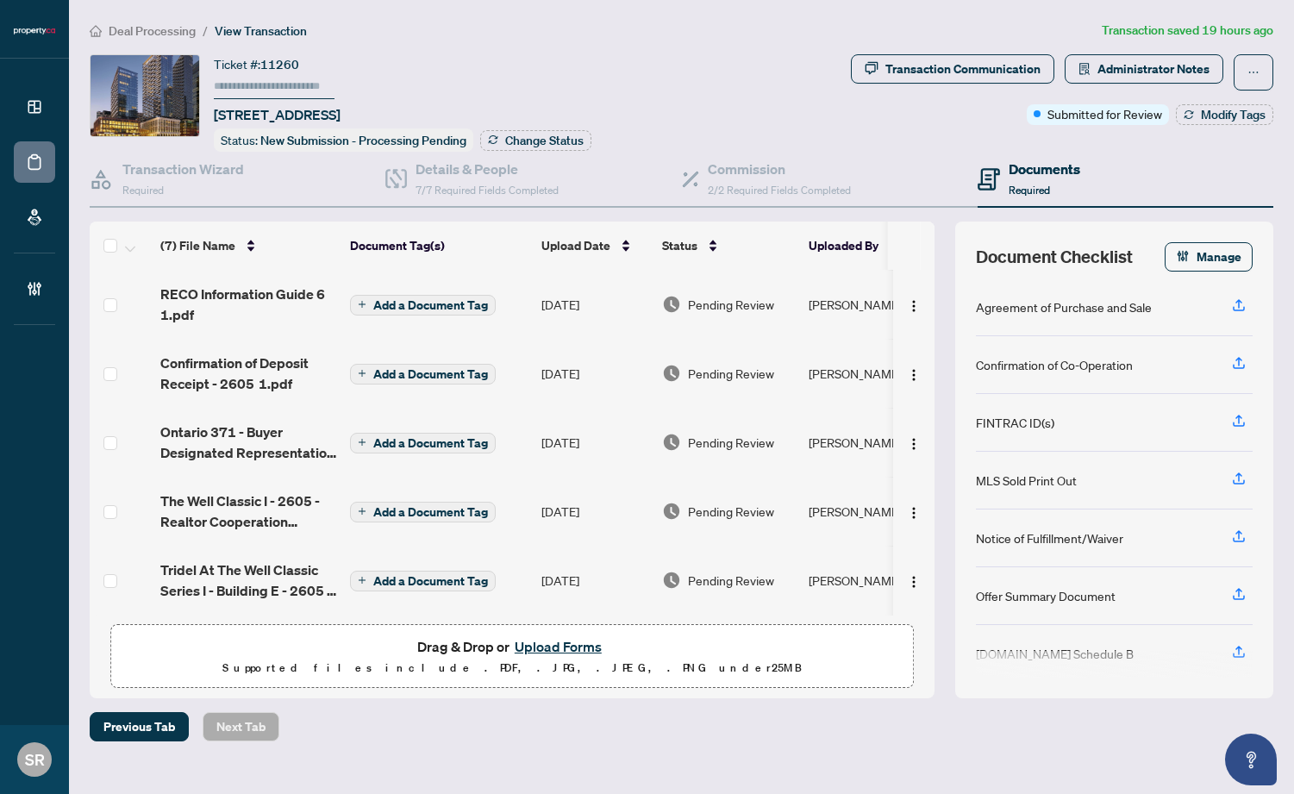
scroll to position [143, 0]
